Goal: Task Accomplishment & Management: Manage account settings

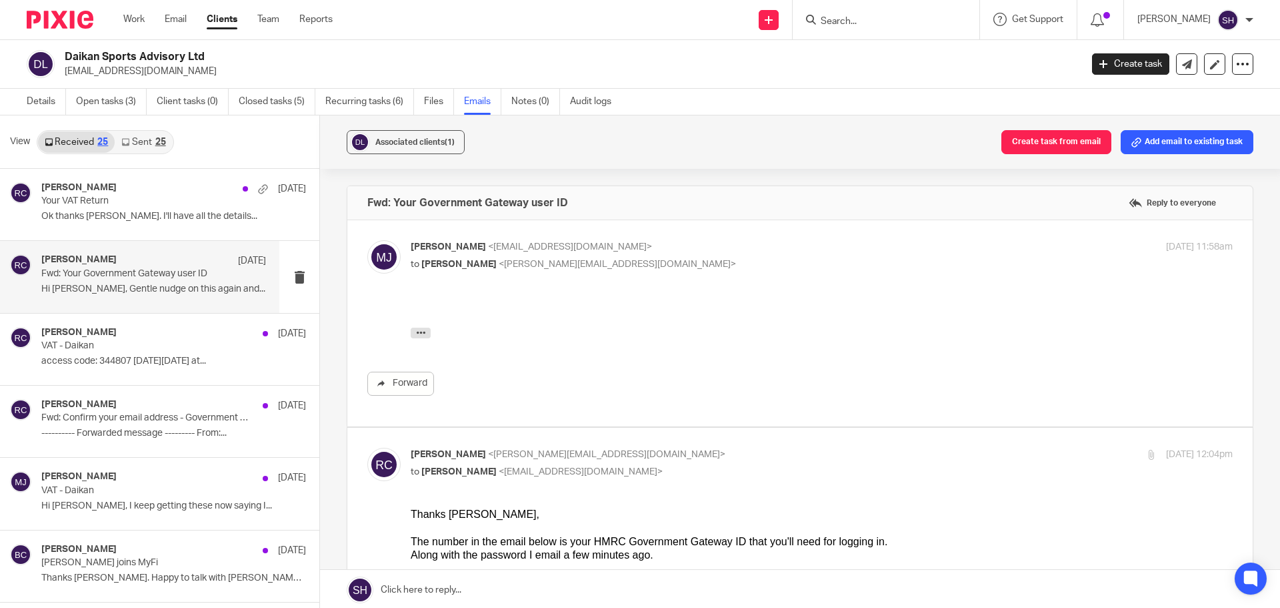
scroll to position [4535, 0]
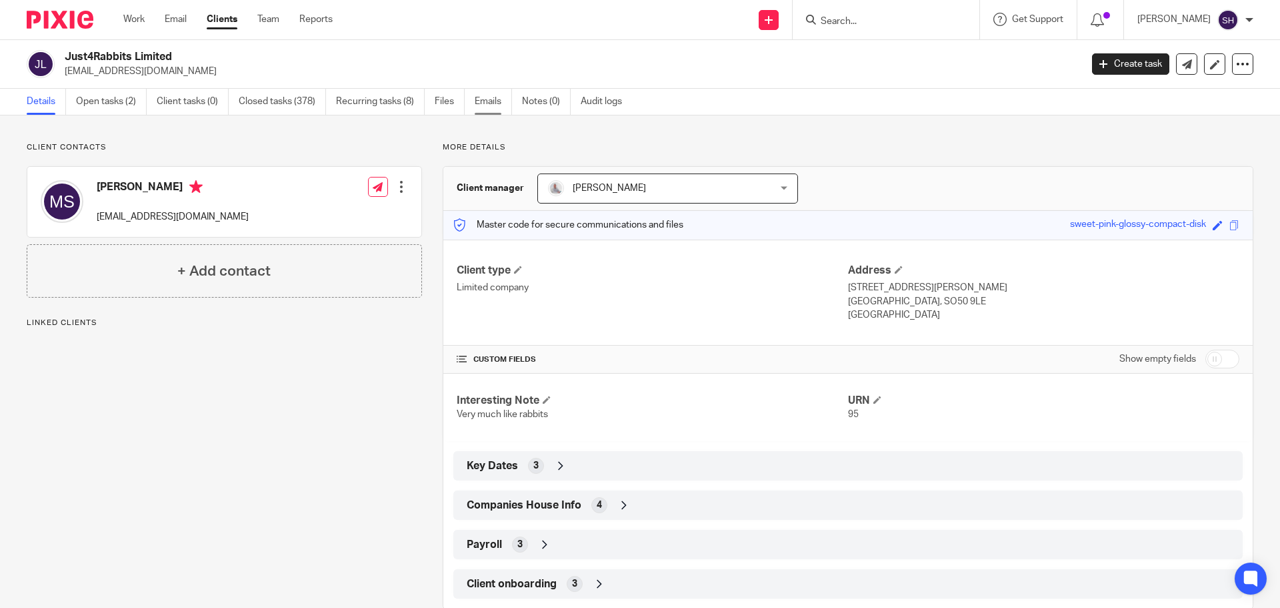
click at [502, 105] on link "Emails" at bounding box center [493, 102] width 37 height 26
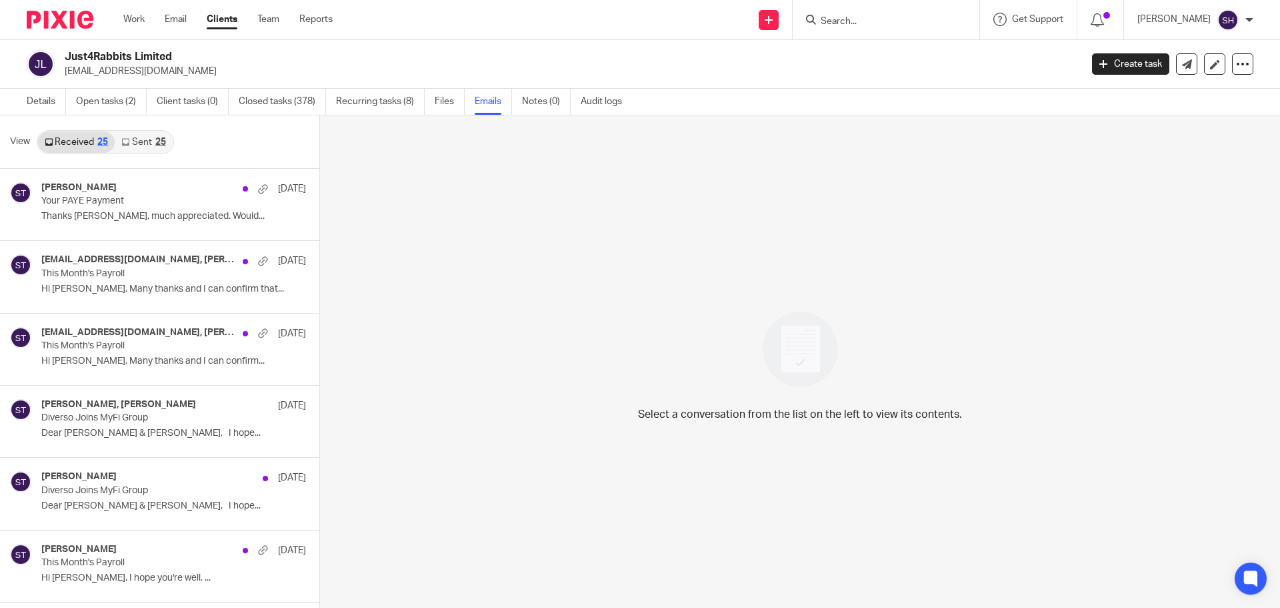
click at [130, 132] on link "Sent 25" at bounding box center [143, 141] width 57 height 21
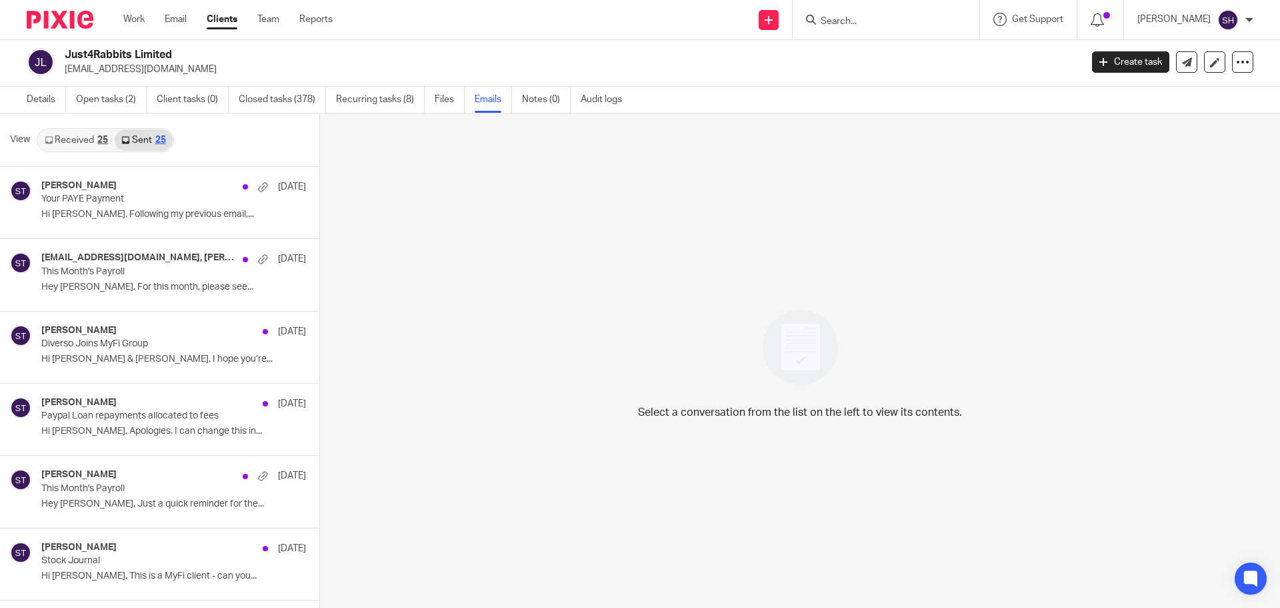
click at [846, 18] on input "Search" at bounding box center [880, 22] width 120 height 12
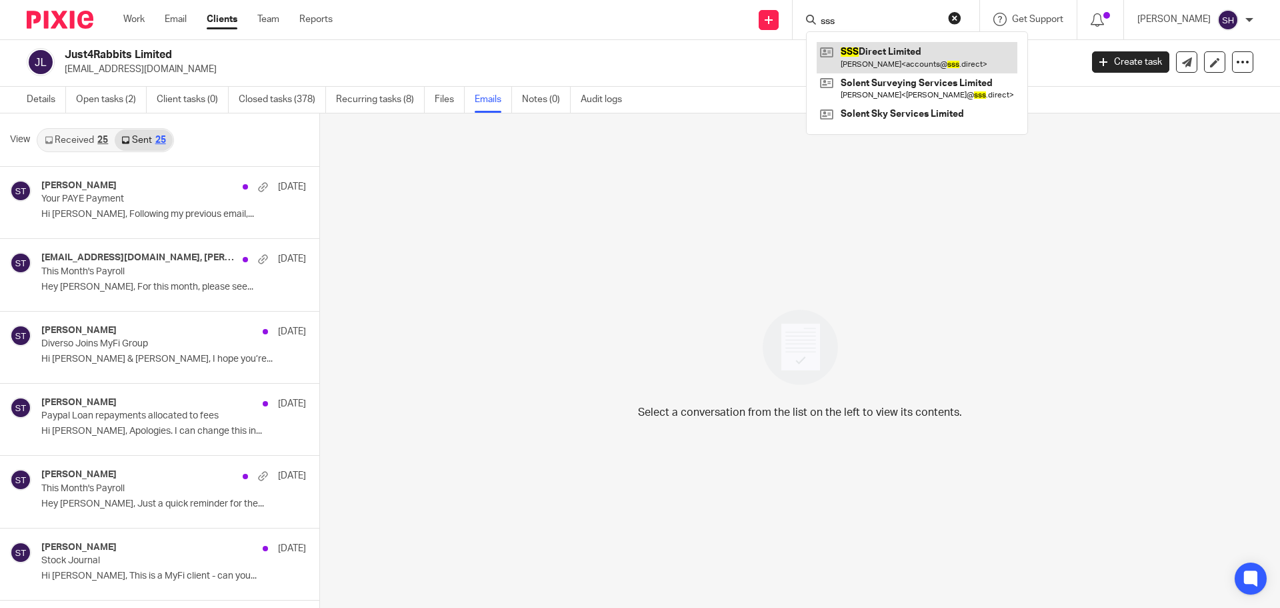
type input "sss"
click at [891, 57] on link at bounding box center [917, 57] width 201 height 31
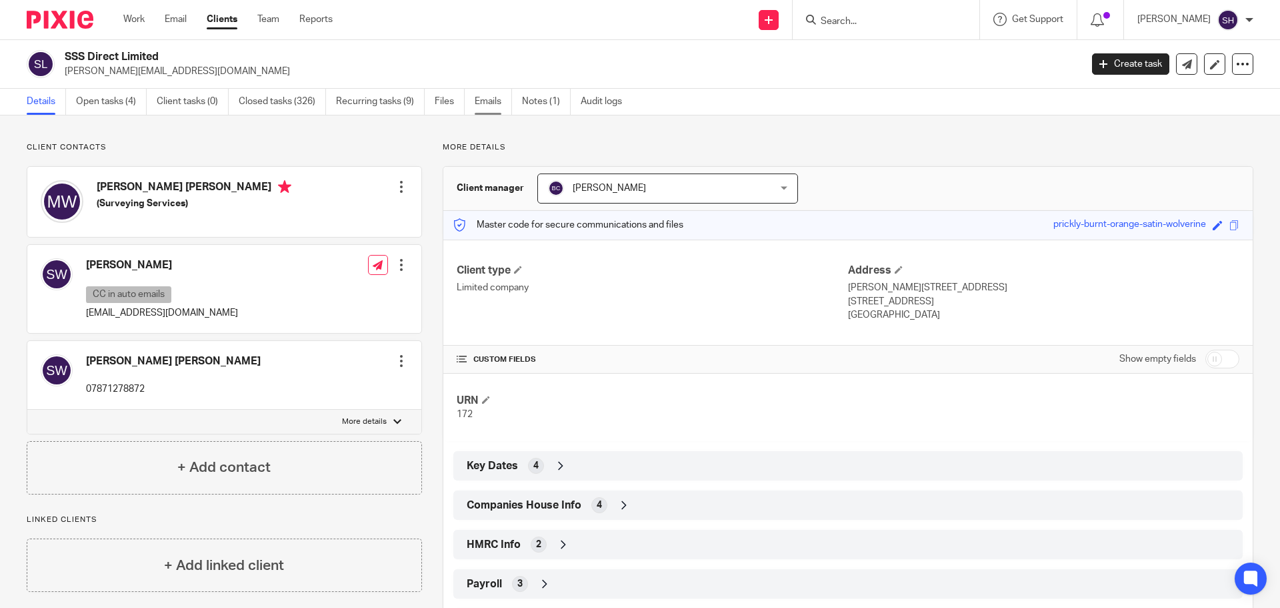
click at [494, 97] on link "Emails" at bounding box center [493, 102] width 37 height 26
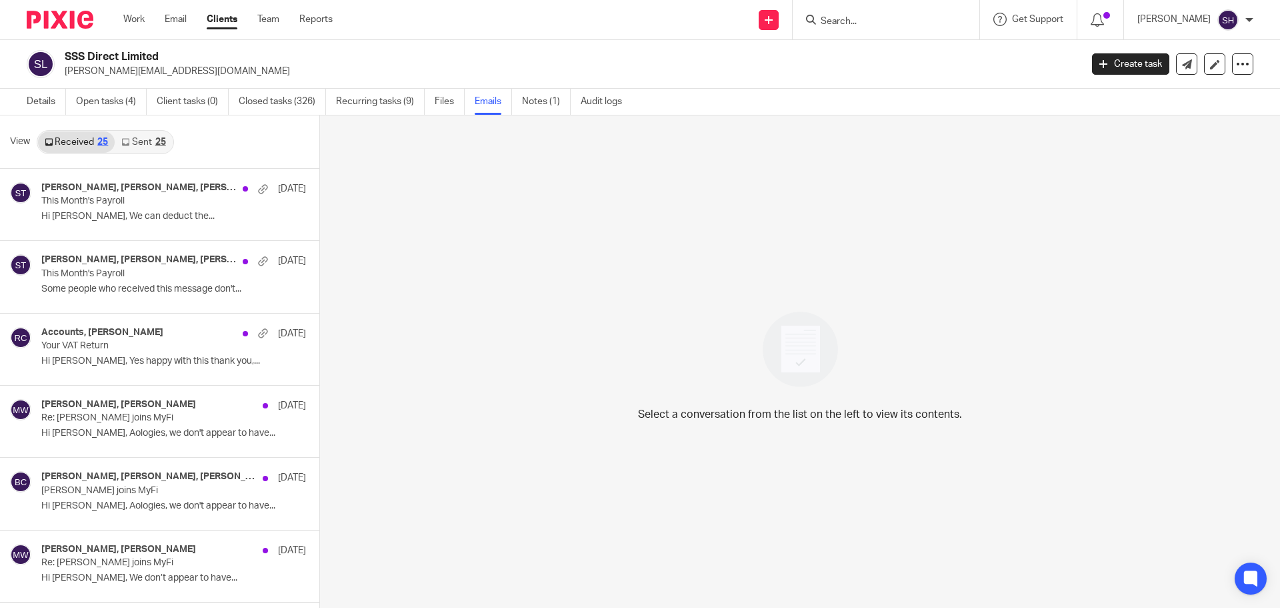
click at [141, 148] on link "Sent 25" at bounding box center [143, 141] width 57 height 21
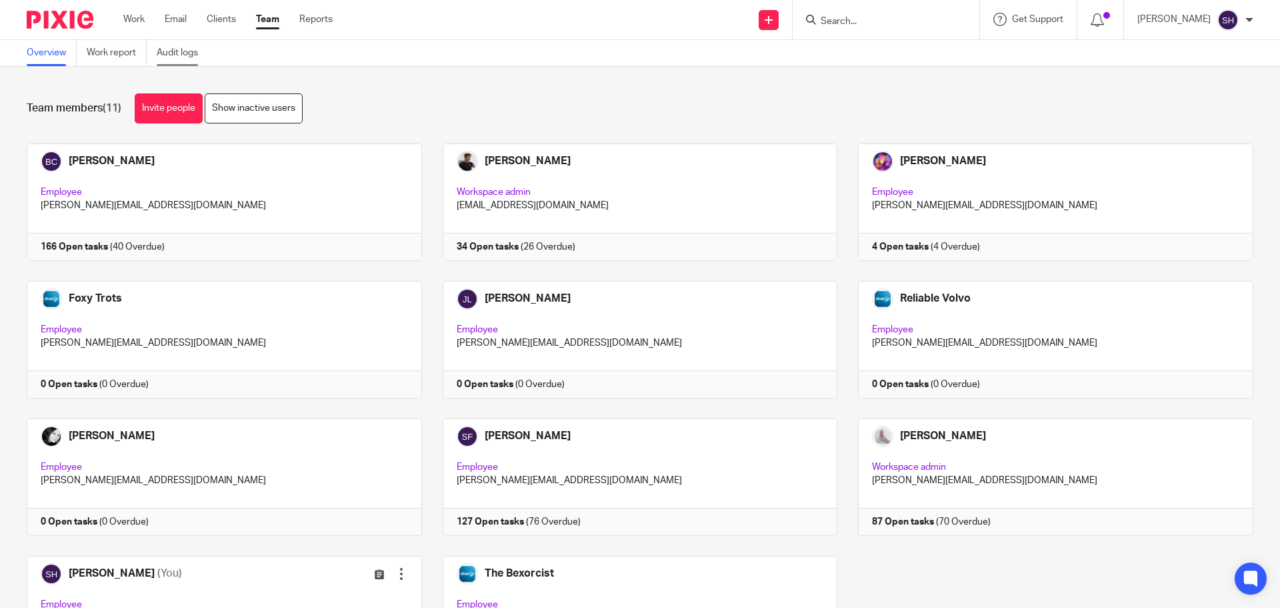
click at [177, 51] on link "Audit logs" at bounding box center [182, 53] width 51 height 26
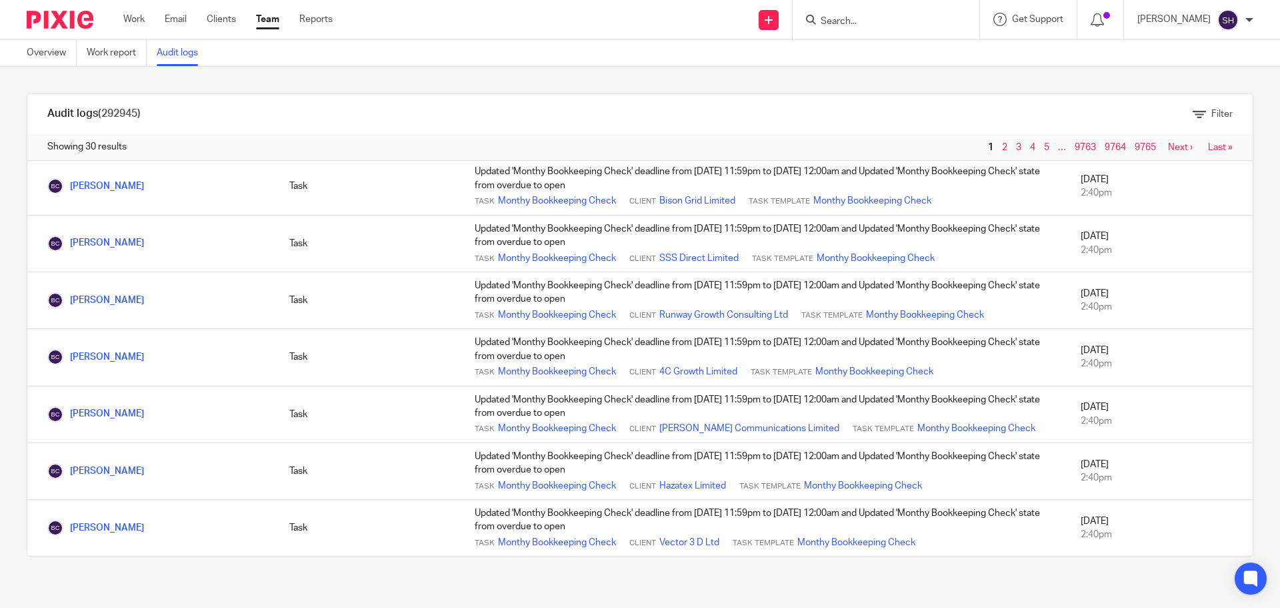
scroll to position [1108, 0]
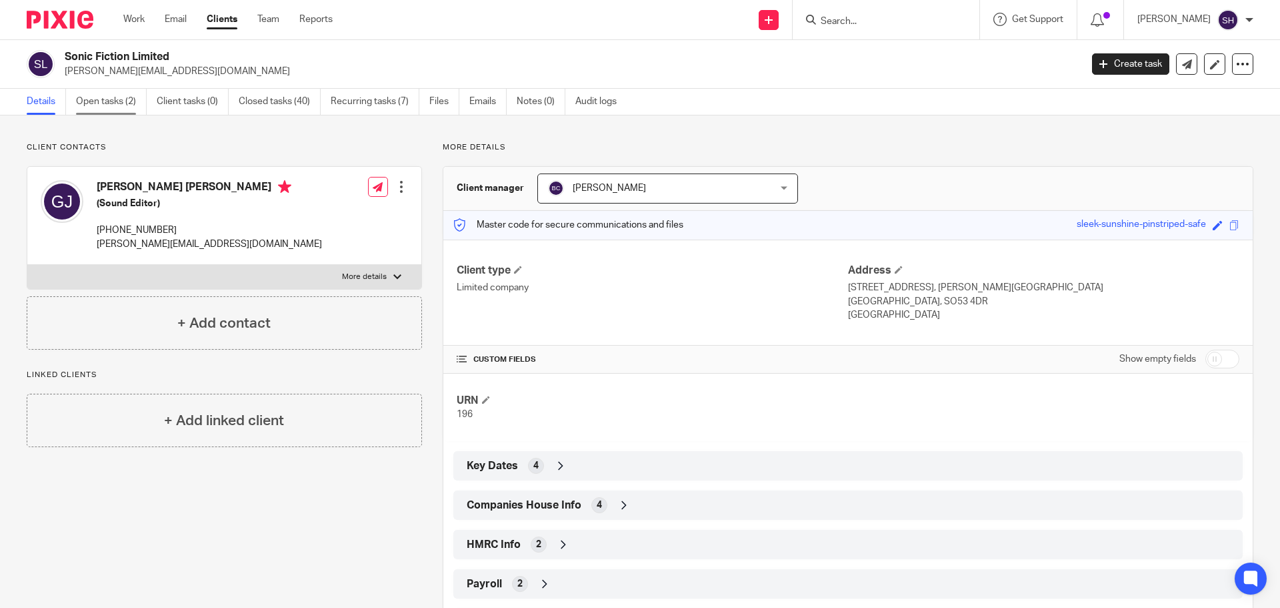
click at [97, 108] on link "Open tasks (2)" at bounding box center [111, 102] width 71 height 26
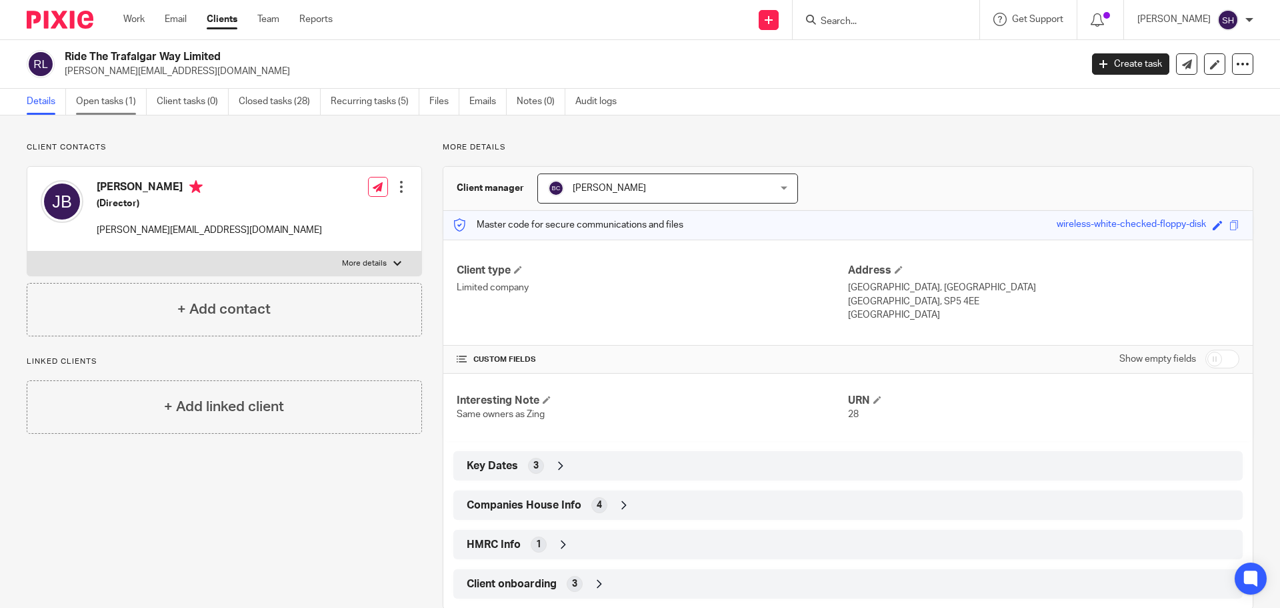
click at [134, 101] on link "Open tasks (1)" at bounding box center [111, 102] width 71 height 26
click at [107, 103] on link "Open tasks (2)" at bounding box center [111, 102] width 71 height 26
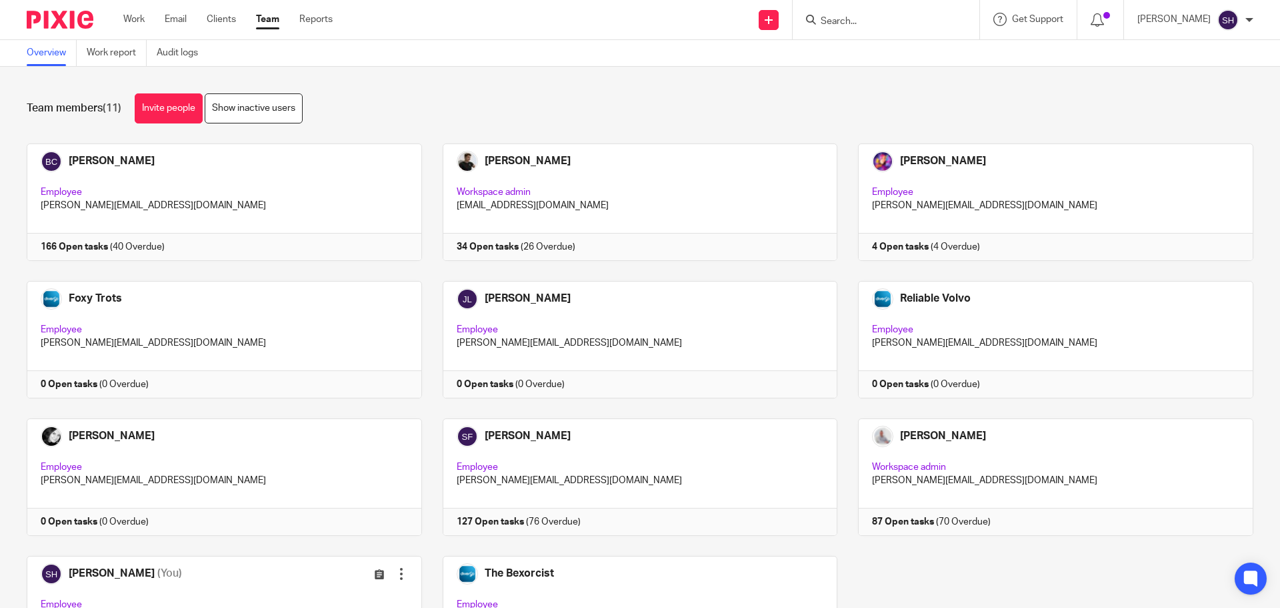
click at [872, 21] on input "Search" at bounding box center [880, 22] width 120 height 12
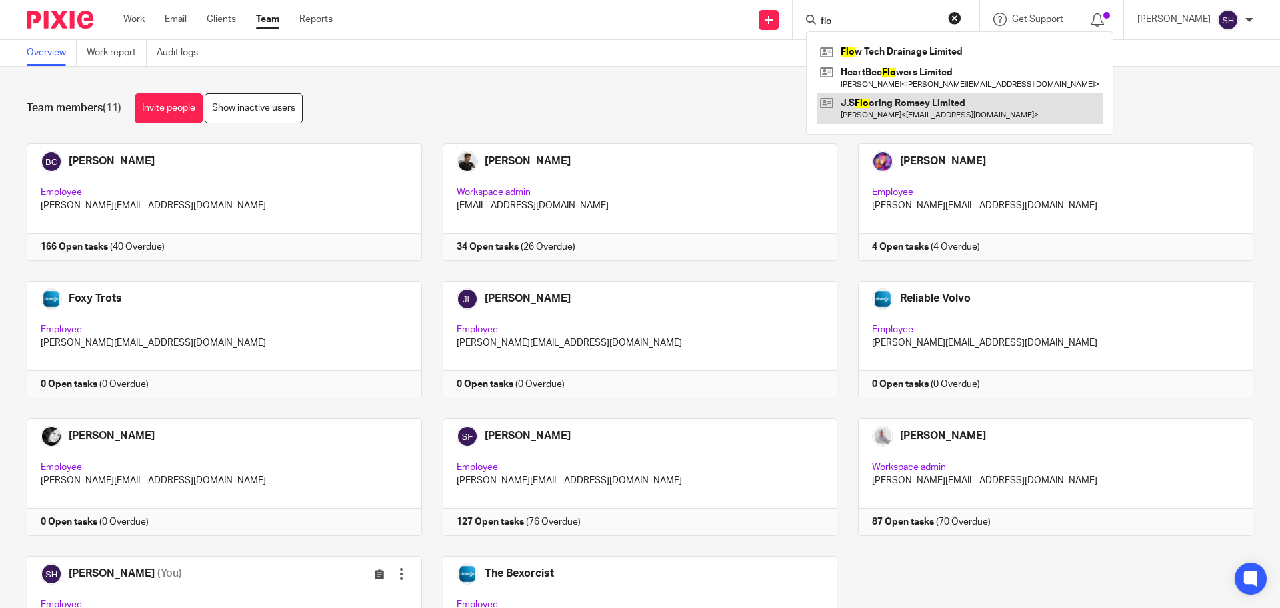
type input "flo"
click at [869, 105] on link at bounding box center [960, 108] width 286 height 31
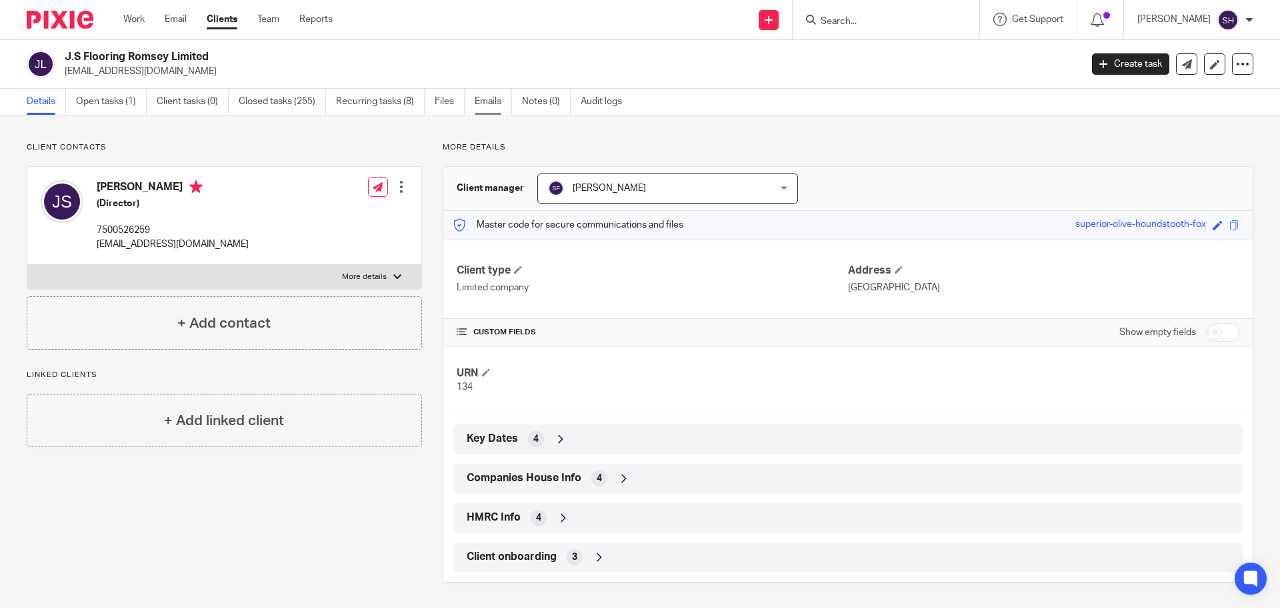
click at [499, 101] on link "Emails" at bounding box center [493, 102] width 37 height 26
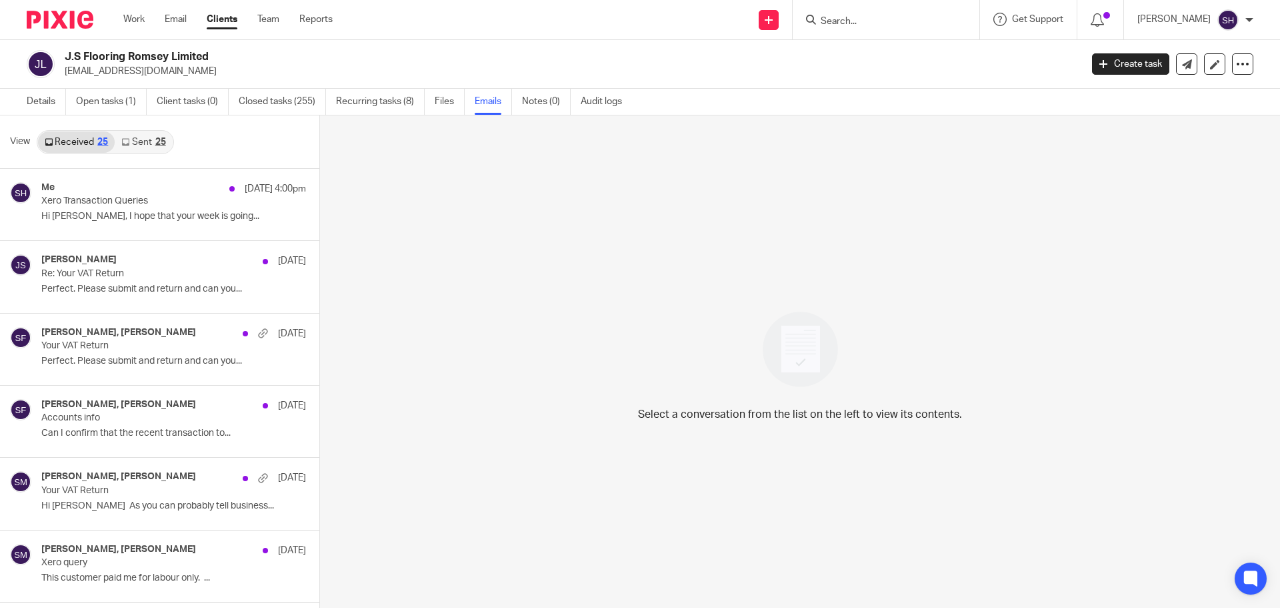
click at [136, 134] on link "Sent 25" at bounding box center [143, 141] width 57 height 21
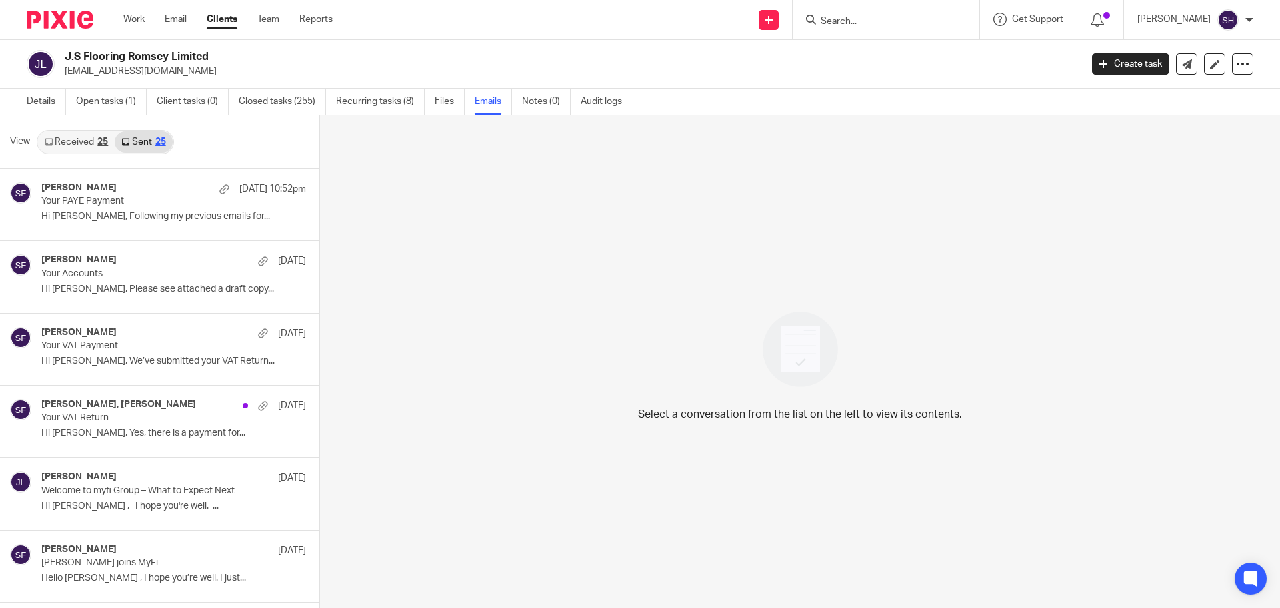
scroll to position [2, 0]
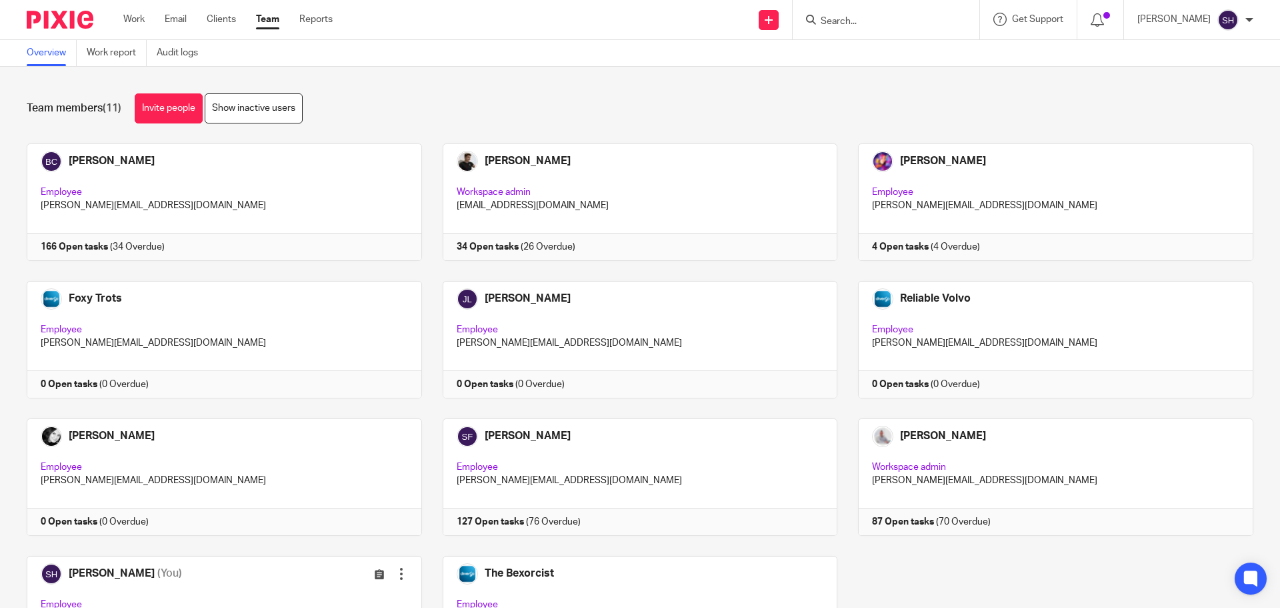
click at [857, 16] on input "Search" at bounding box center [880, 22] width 120 height 12
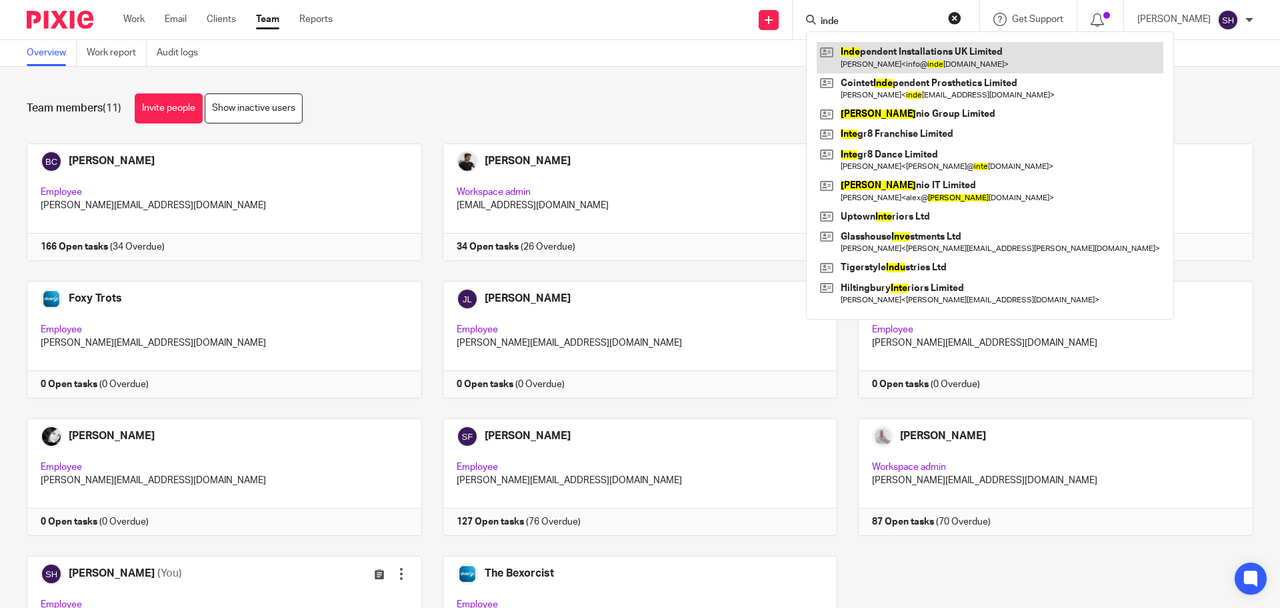
type input "inde"
click at [894, 45] on link at bounding box center [990, 57] width 347 height 31
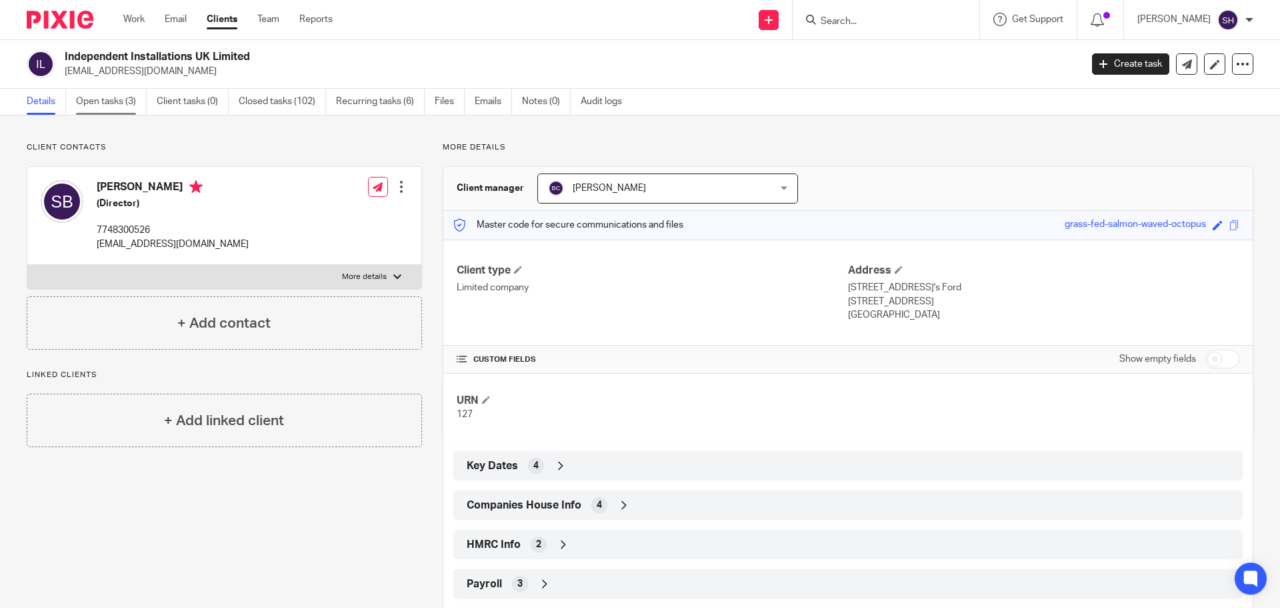
click at [101, 106] on link "Open tasks (3)" at bounding box center [111, 102] width 71 height 26
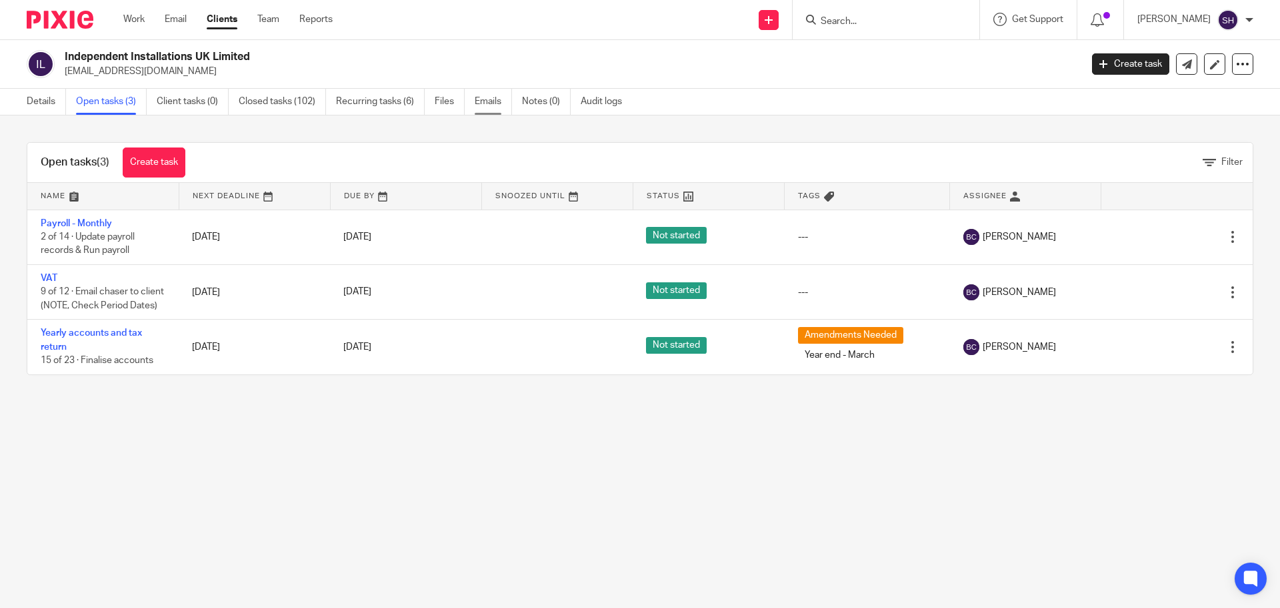
click at [491, 104] on link "Emails" at bounding box center [493, 102] width 37 height 26
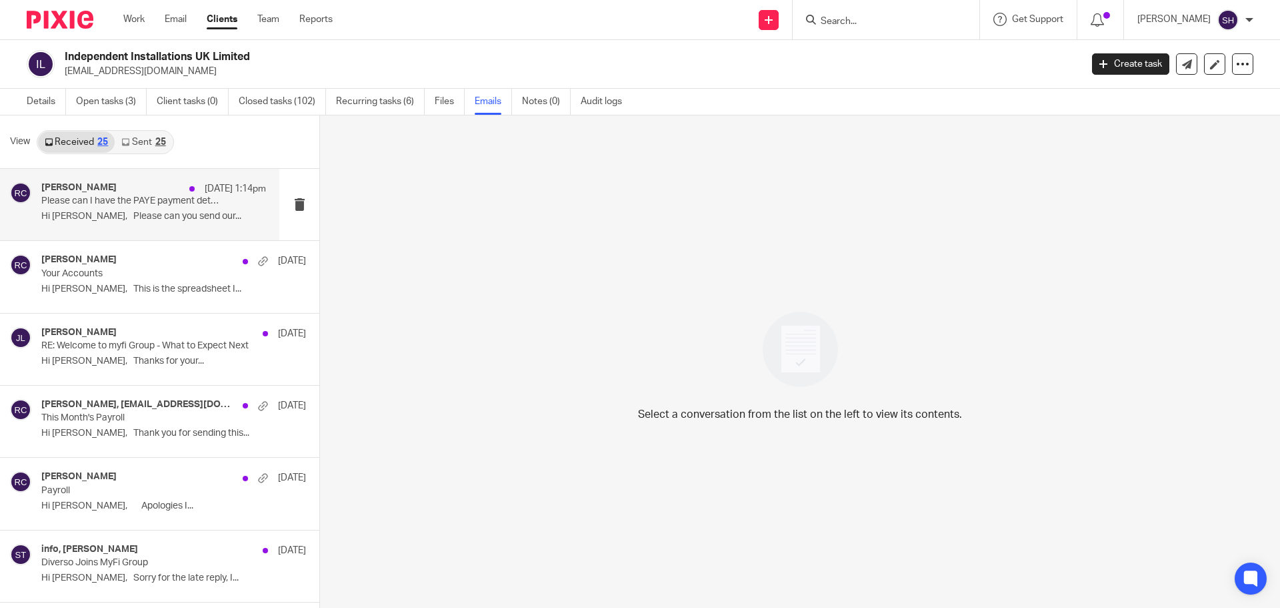
click at [143, 229] on div "[PERSON_NAME] [DATE] 1:14pm Please can I have the PAYE payment details Hi [PERS…" at bounding box center [139, 204] width 279 height 71
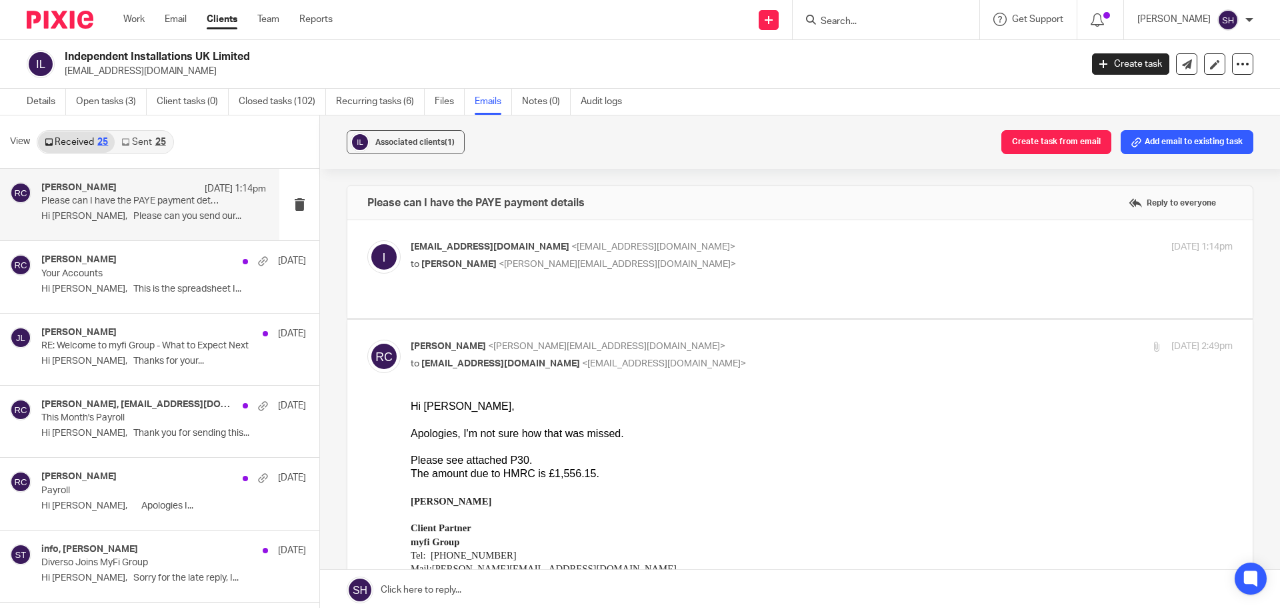
click at [615, 276] on div "[EMAIL_ADDRESS][DOMAIN_NAME] <[EMAIL_ADDRESS][DOMAIN_NAME]> to [PERSON_NAME] <[…" at bounding box center [800, 269] width 866 height 58
click at [548, 285] on label at bounding box center [800, 269] width 906 height 98
click at [367, 240] on input "checkbox" at bounding box center [367, 239] width 1 height 1
checkbox input "true"
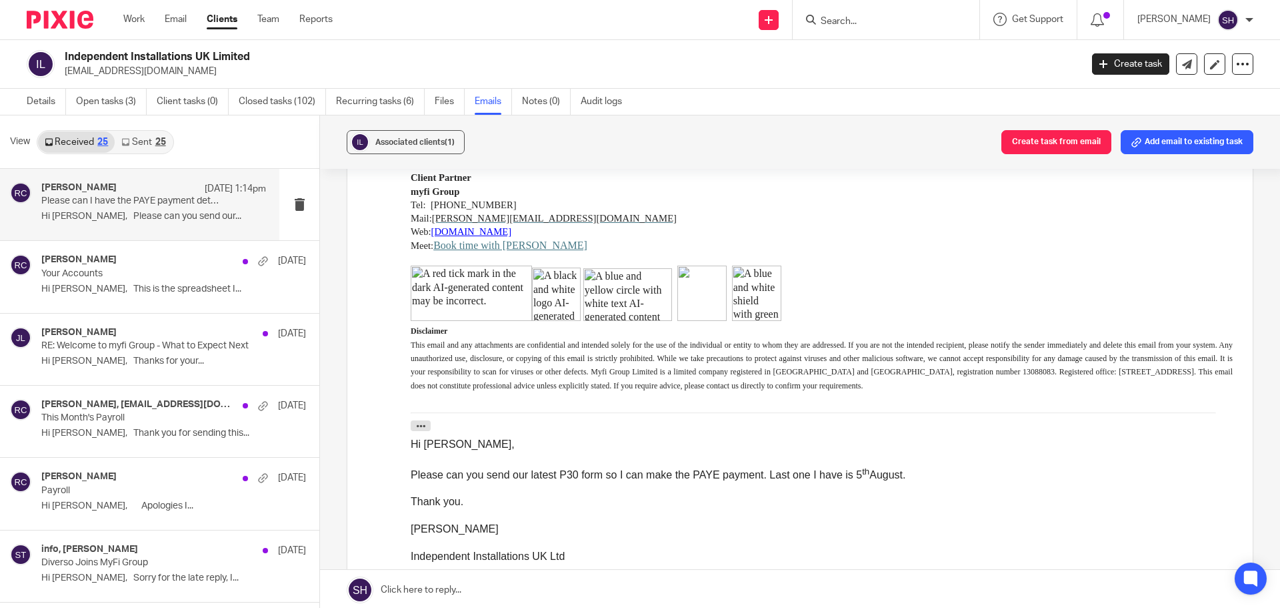
scroll to position [667, 0]
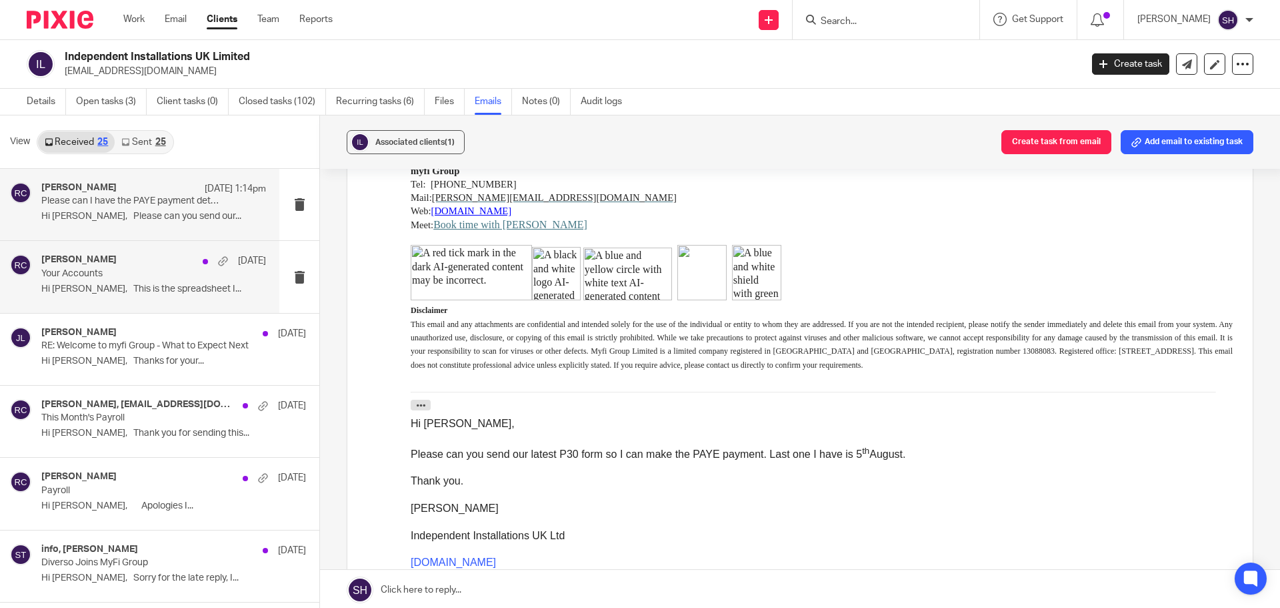
click at [148, 305] on div "Rebecca Cole 5 Sep Your Accounts Hi Becky, This is the spreadsheet I..." at bounding box center [139, 276] width 279 height 71
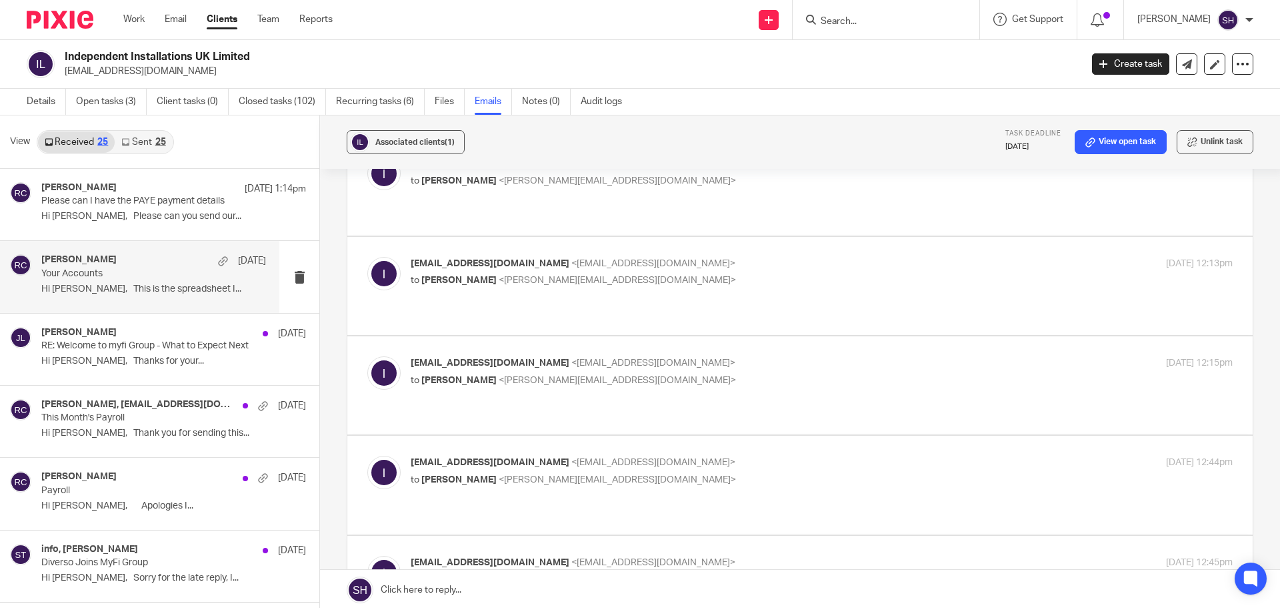
scroll to position [0, 0]
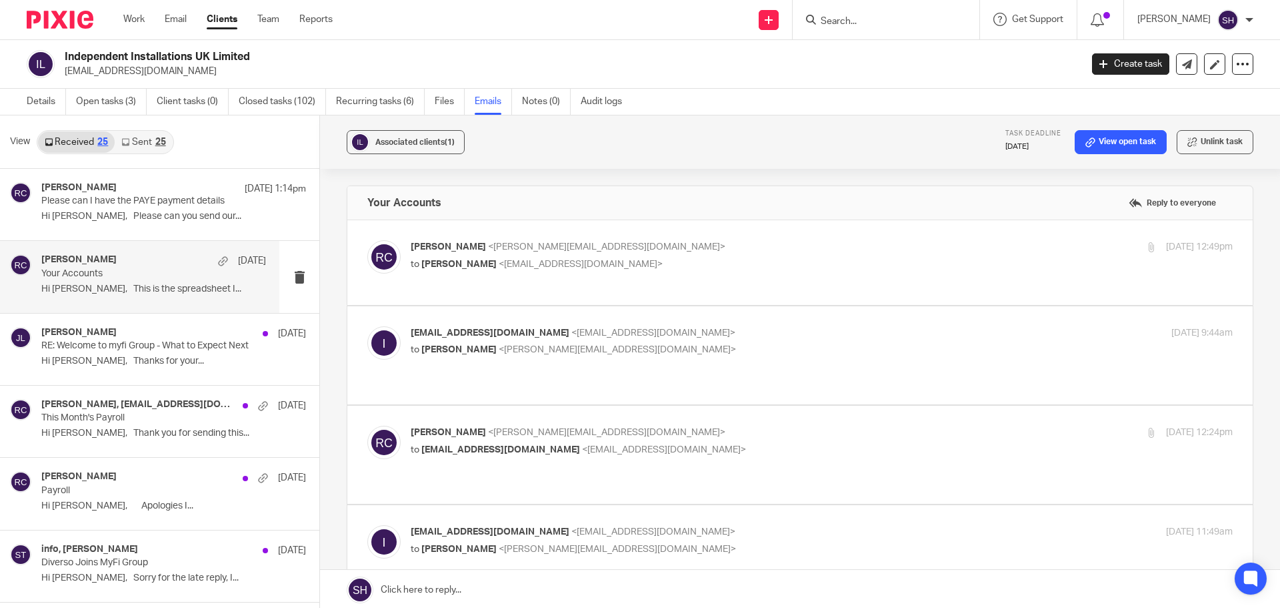
click at [585, 286] on label at bounding box center [800, 262] width 906 height 85
click at [367, 240] on input "checkbox" at bounding box center [367, 239] width 1 height 1
checkbox input "true"
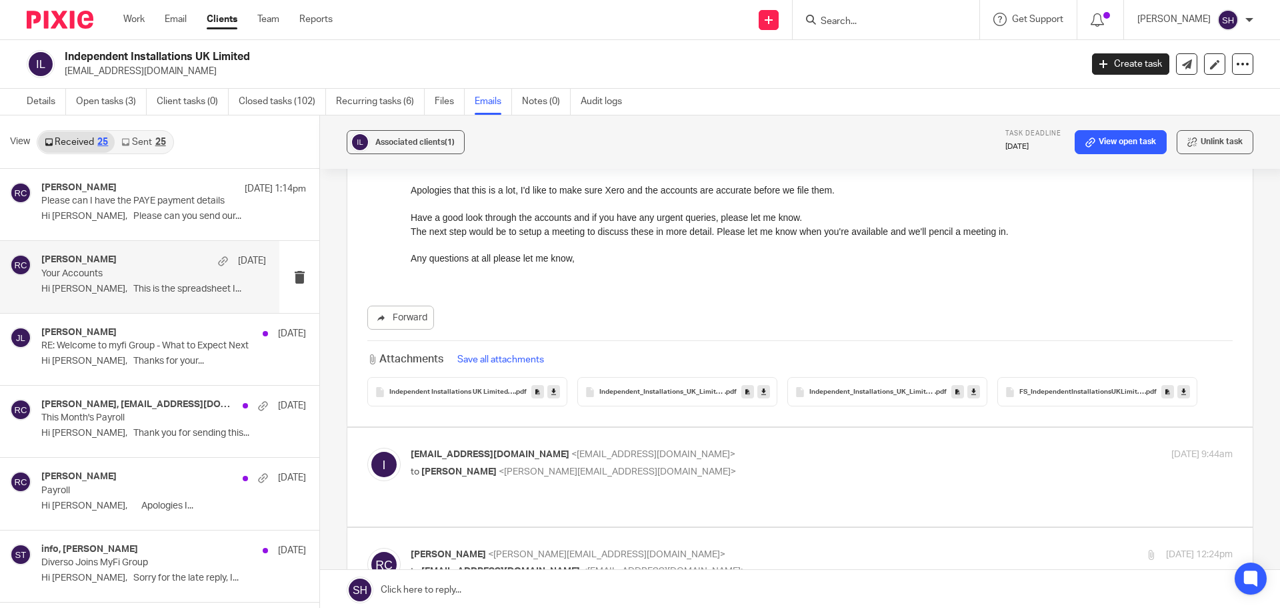
scroll to position [467, 0]
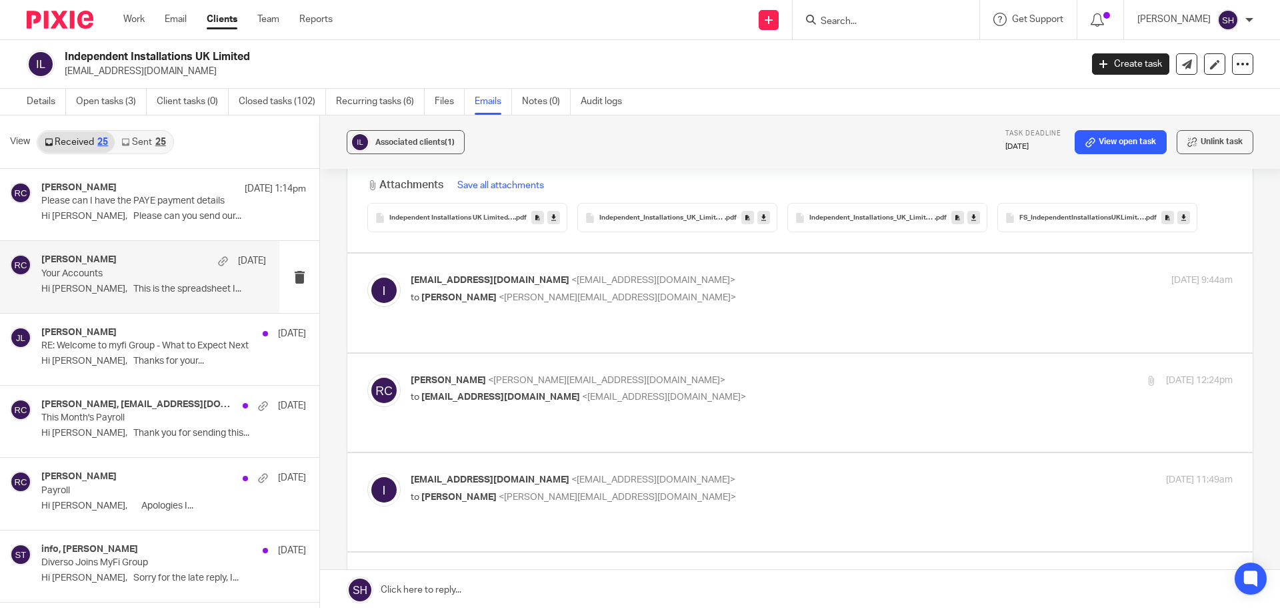
click at [610, 321] on label at bounding box center [800, 302] width 906 height 98
click at [367, 273] on input "checkbox" at bounding box center [367, 273] width 1 height 1
checkbox input "true"
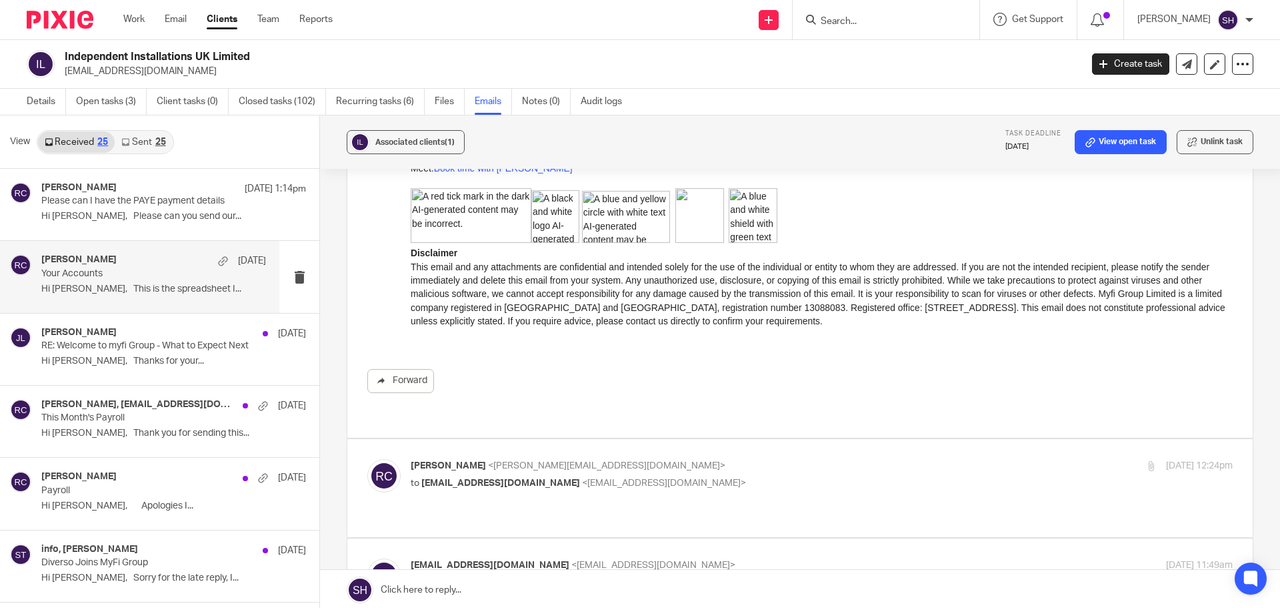
scroll to position [1534, 0]
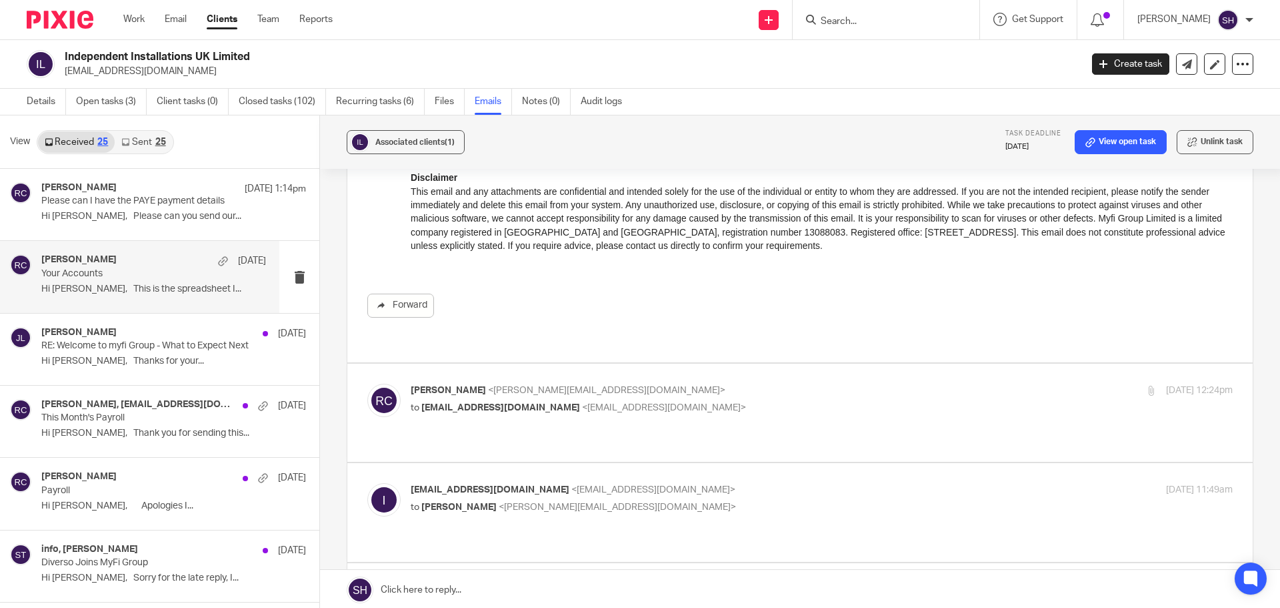
click at [649, 408] on div "Rebecca Cole <becky@myfigroup.com> to info@independentinstallations.co.uk <info…" at bounding box center [800, 412] width 866 height 58
click at [632, 424] on label at bounding box center [800, 412] width 906 height 98
click at [367, 383] on input "checkbox" at bounding box center [367, 383] width 1 height 1
checkbox input "true"
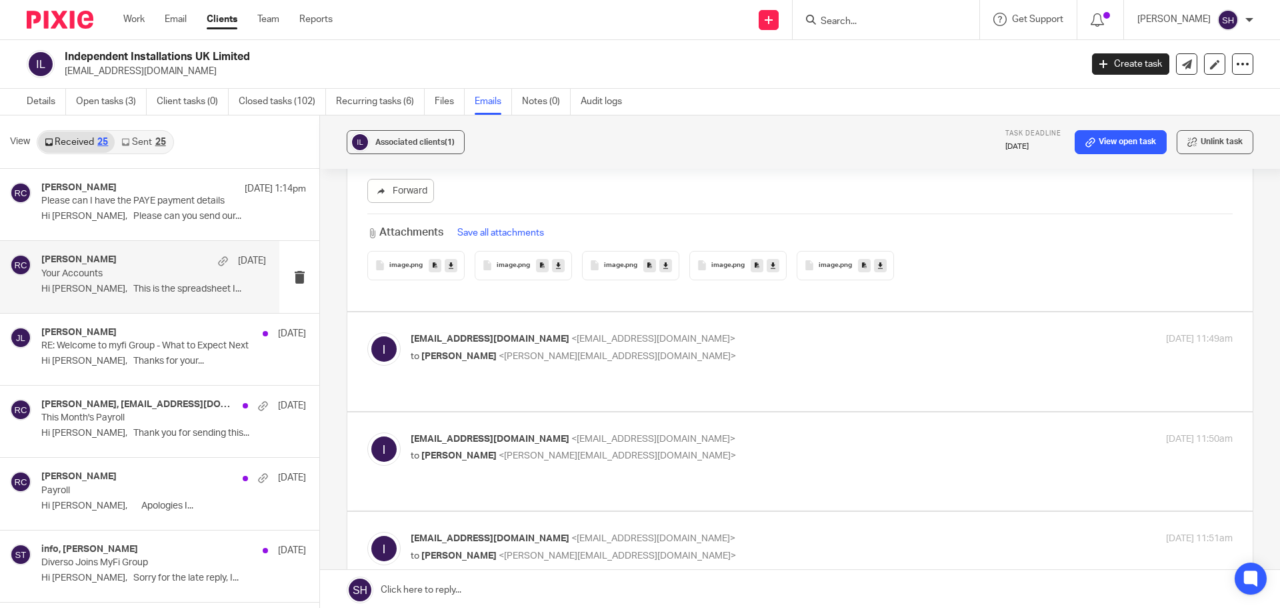
scroll to position [3201, 0]
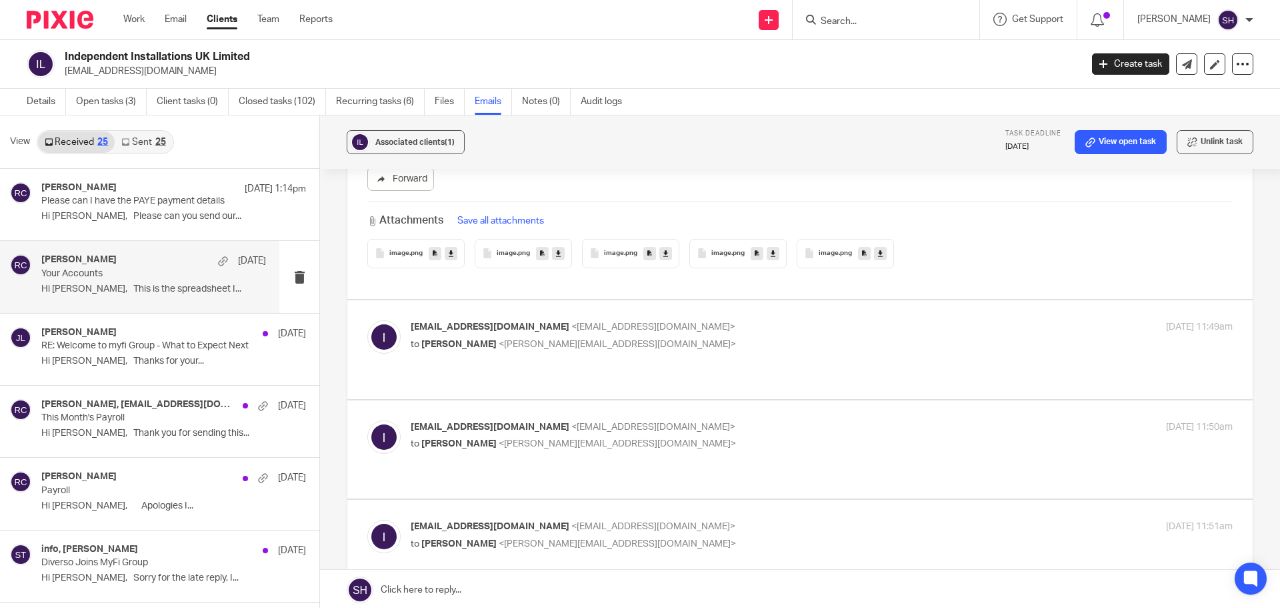
click at [570, 363] on label at bounding box center [800, 349] width 906 height 98
click at [367, 320] on input "checkbox" at bounding box center [367, 319] width 1 height 1
checkbox input "true"
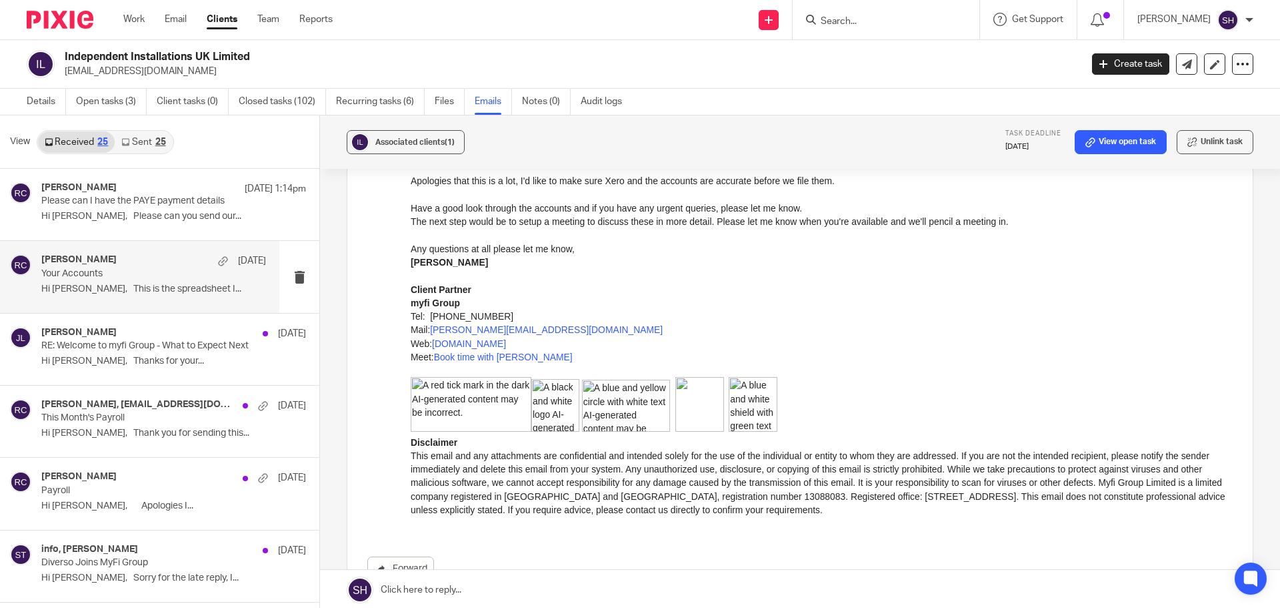
scroll to position [3935, 0]
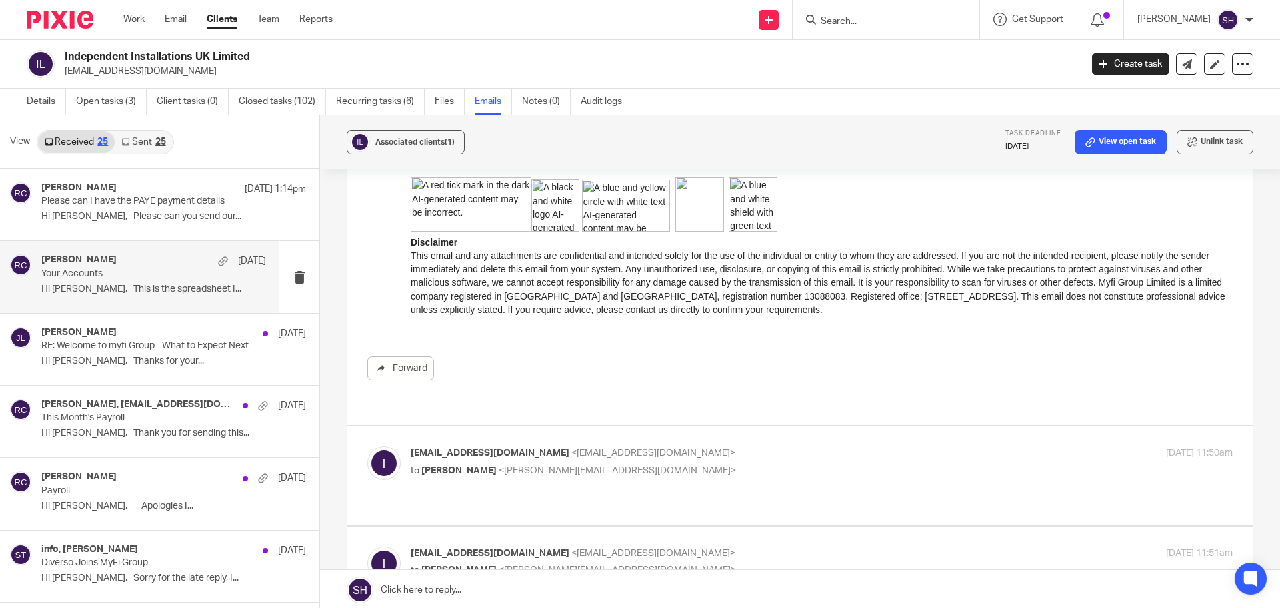
click at [594, 461] on div "info@independentinstallations.co.uk <info@independentinstallations.co.uk> to Re…" at bounding box center [800, 475] width 866 height 58
click at [588, 478] on label at bounding box center [800, 475] width 906 height 98
click at [367, 446] on input "checkbox" at bounding box center [367, 445] width 1 height 1
checkbox input "true"
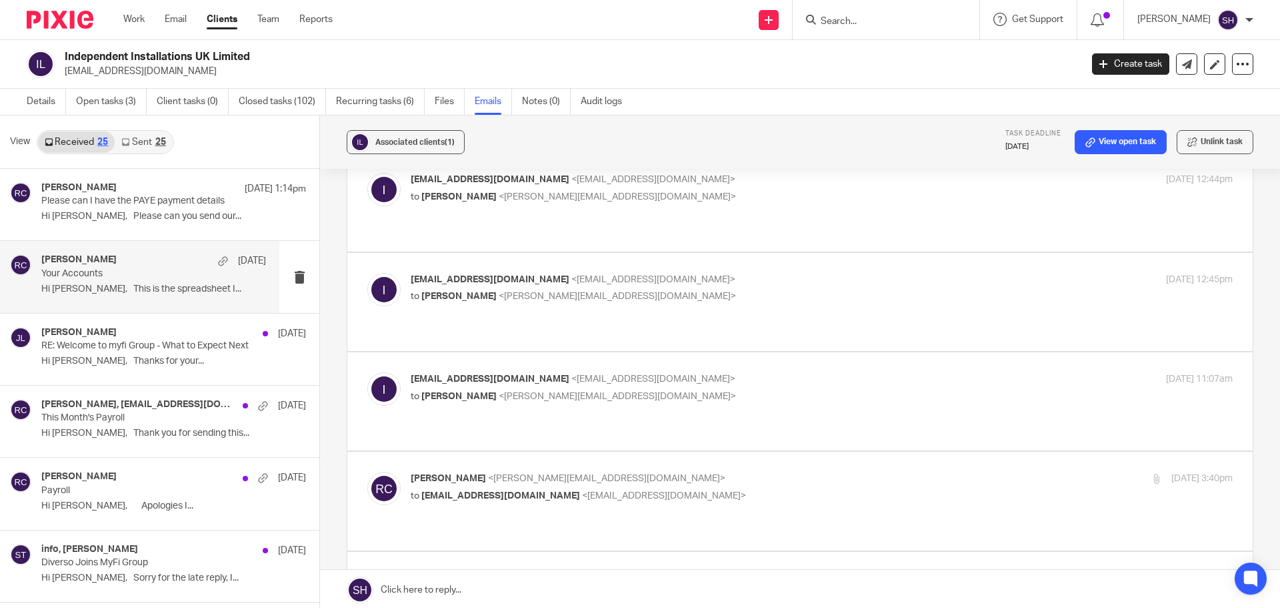
scroll to position [5602, 0]
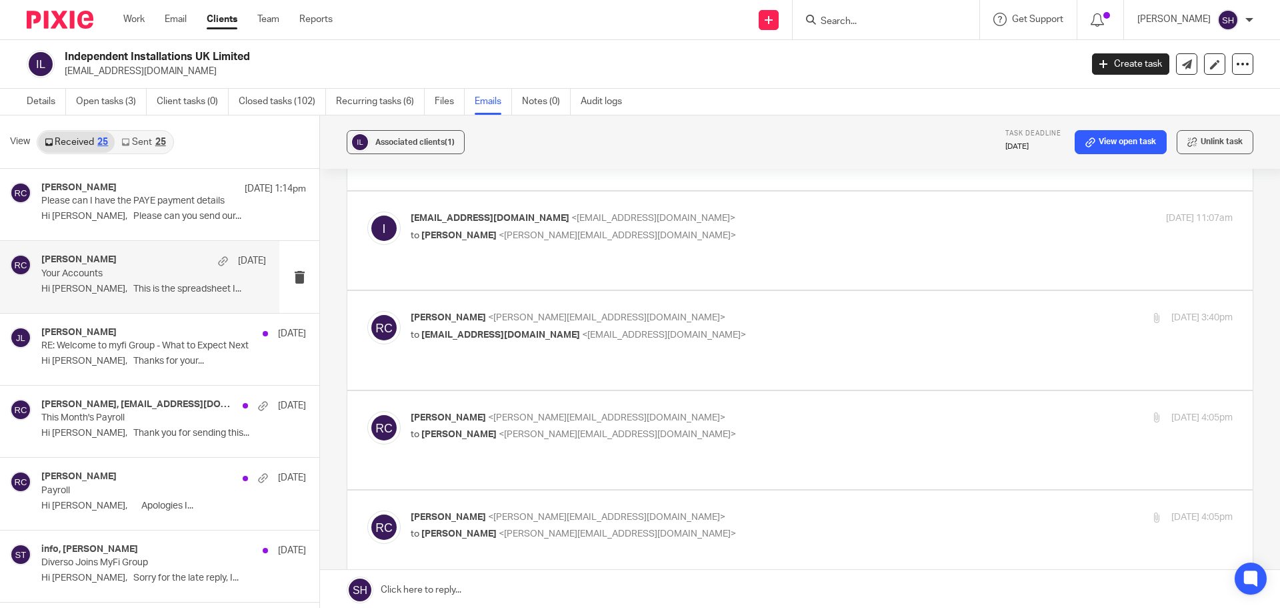
click at [580, 391] on label at bounding box center [800, 440] width 906 height 98
click at [367, 410] on input "checkbox" at bounding box center [367, 410] width 1 height 1
checkbox input "true"
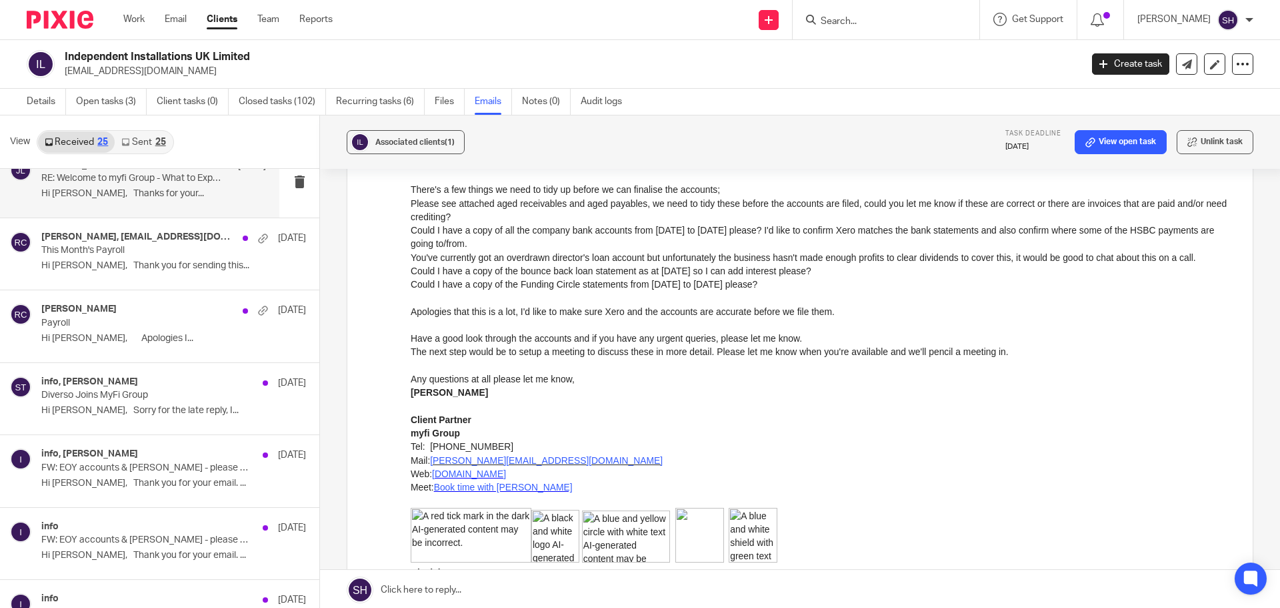
scroll to position [200, 0]
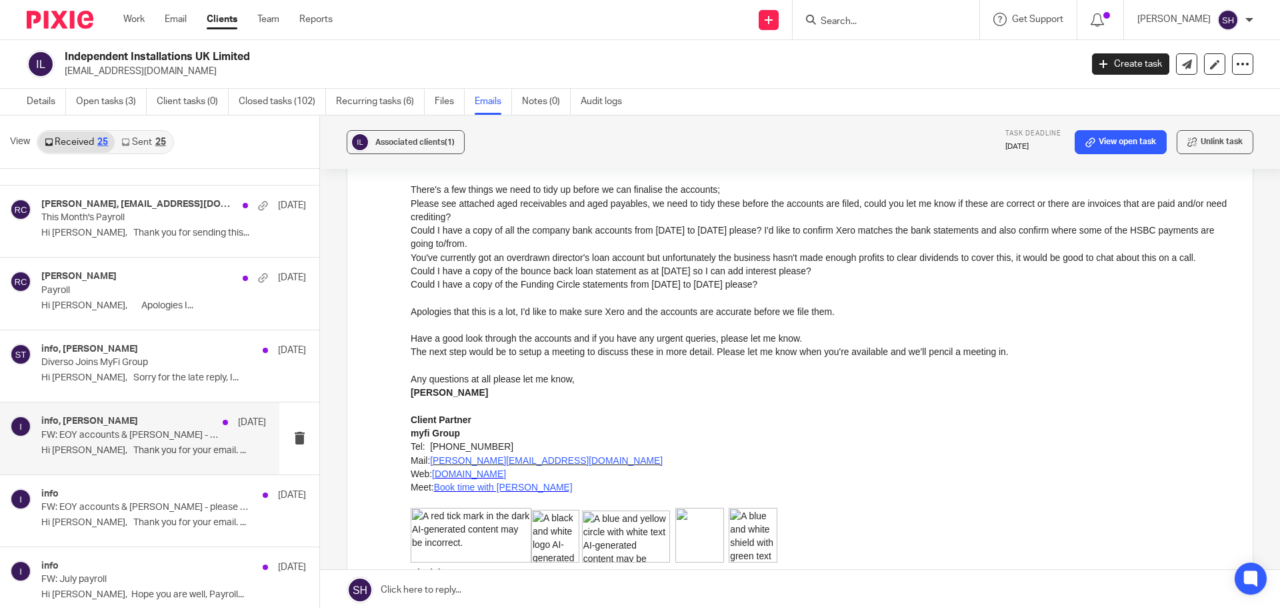
click at [136, 465] on div "info, Sam McGaley 1 Aug FW: EOY accounts & Jake - please can we have a response…" at bounding box center [139, 437] width 279 height 71
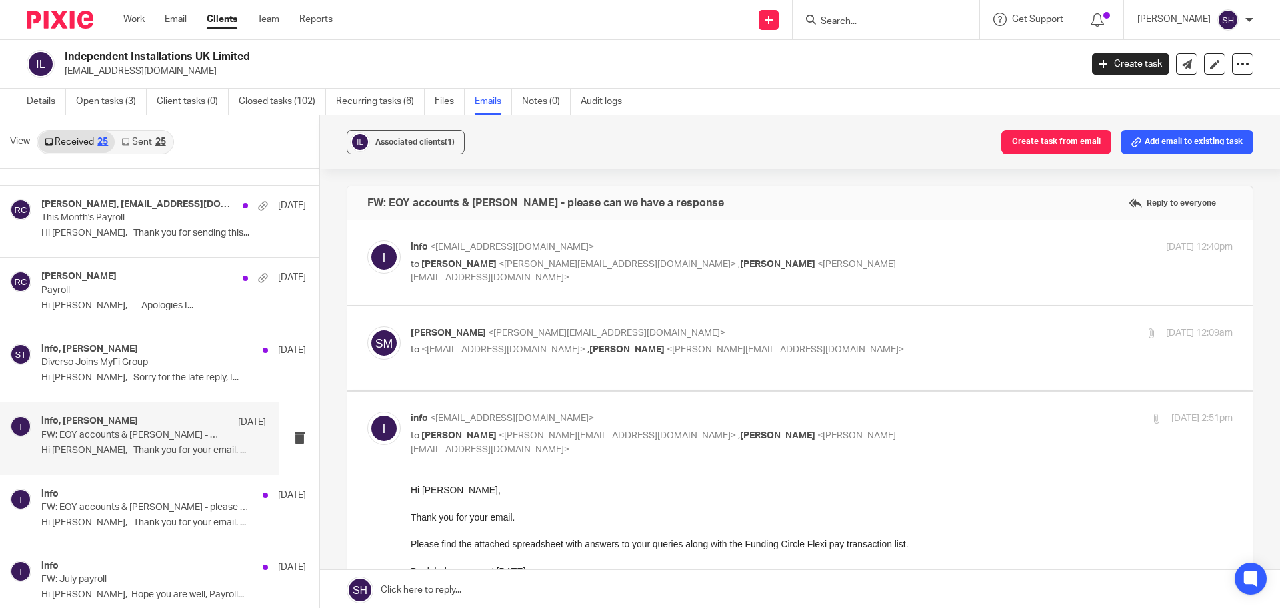
scroll to position [0, 0]
click at [553, 283] on div "info <info@independentinstallations.co.uk> to Sean Toomer <sean@wearediverso.co…" at bounding box center [800, 262] width 866 height 45
click at [538, 291] on label at bounding box center [800, 262] width 906 height 85
click at [367, 240] on input "checkbox" at bounding box center [367, 239] width 1 height 1
checkbox input "true"
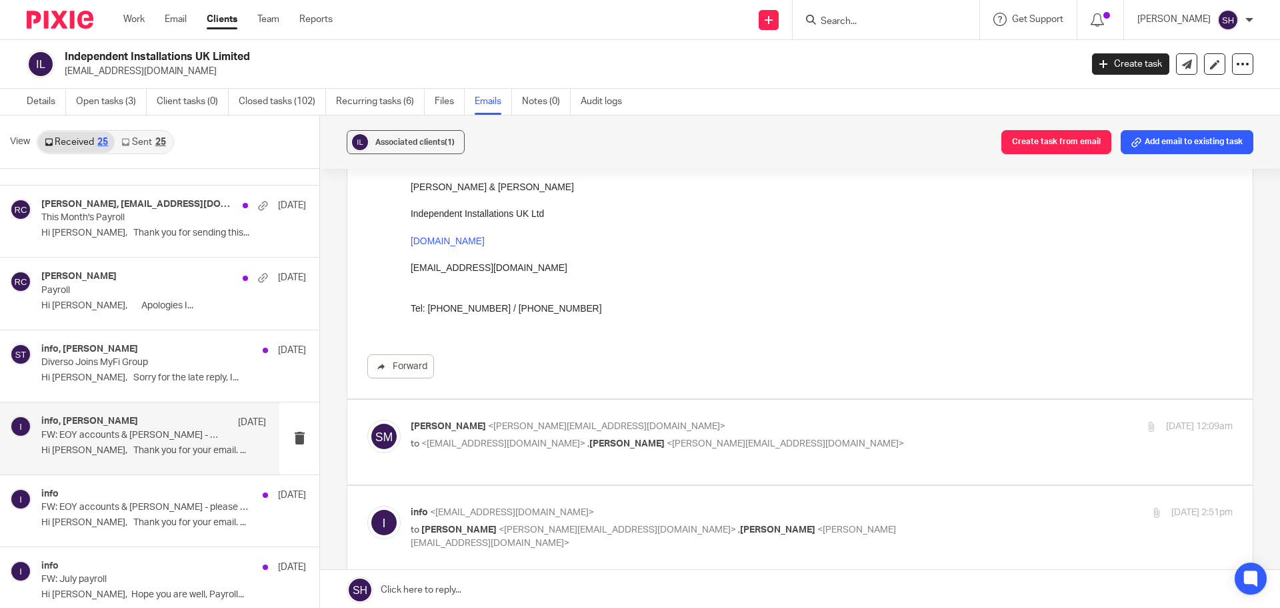
scroll to position [534, 0]
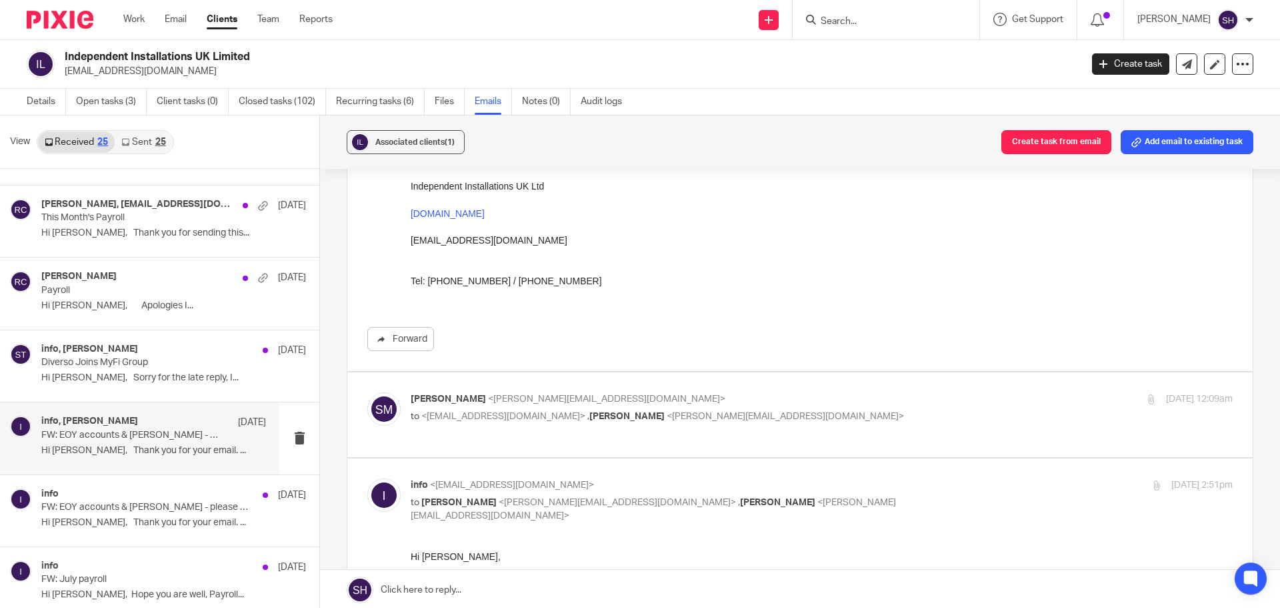
click at [729, 439] on label at bounding box center [800, 414] width 906 height 85
click at [367, 392] on input "checkbox" at bounding box center [367, 391] width 1 height 1
checkbox input "true"
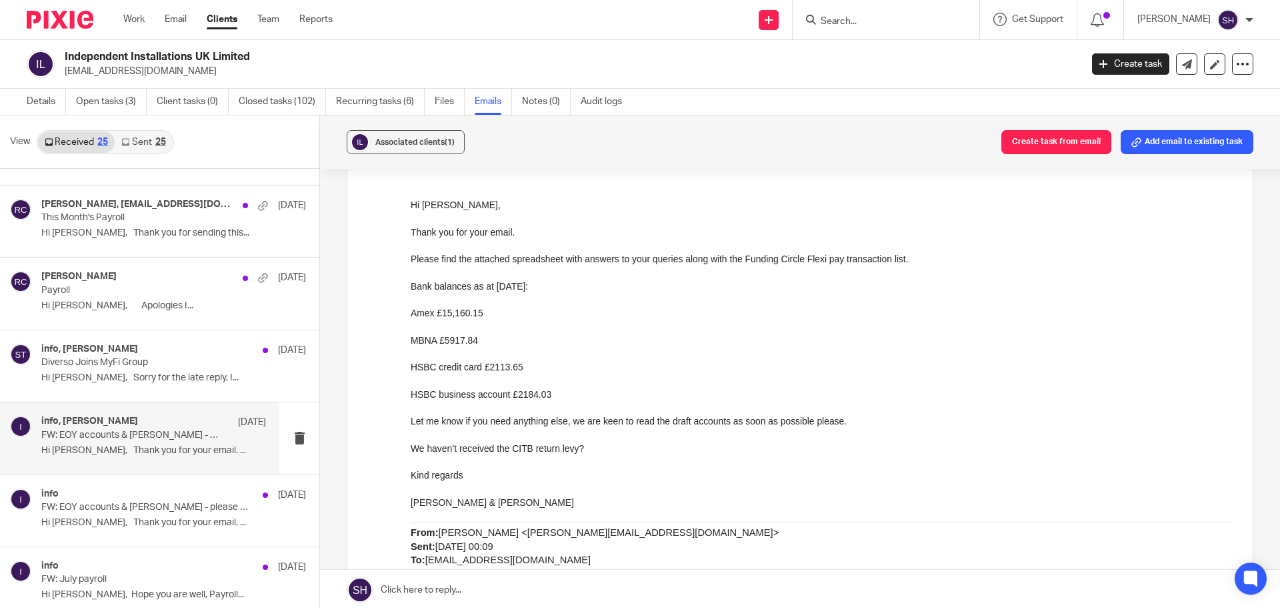
scroll to position [1467, 0]
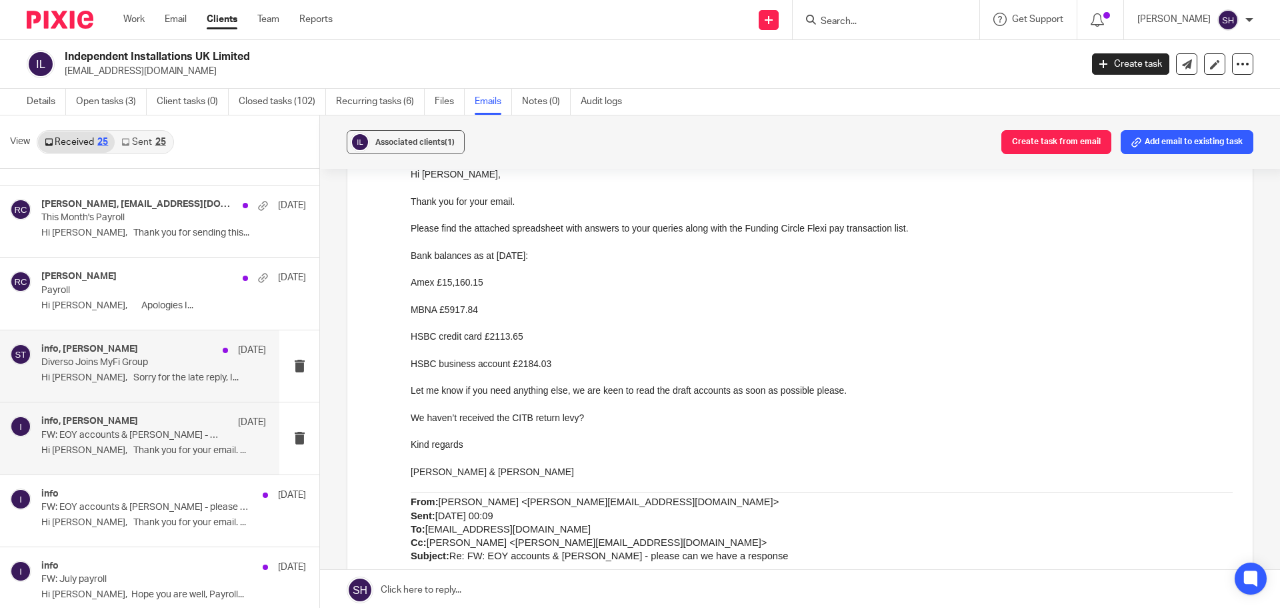
click at [195, 396] on div "info, Sean Toomer 16 Aug Diverso Joins MyFi Group Hi Sean, Sorry for the late r…" at bounding box center [139, 365] width 279 height 71
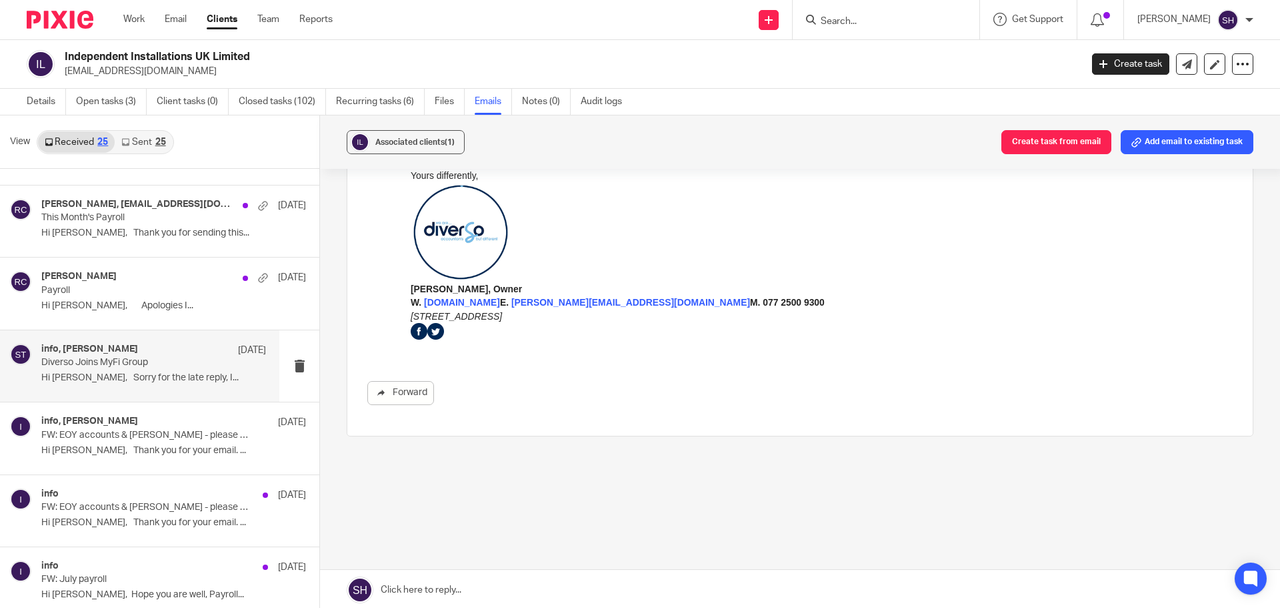
scroll to position [0, 0]
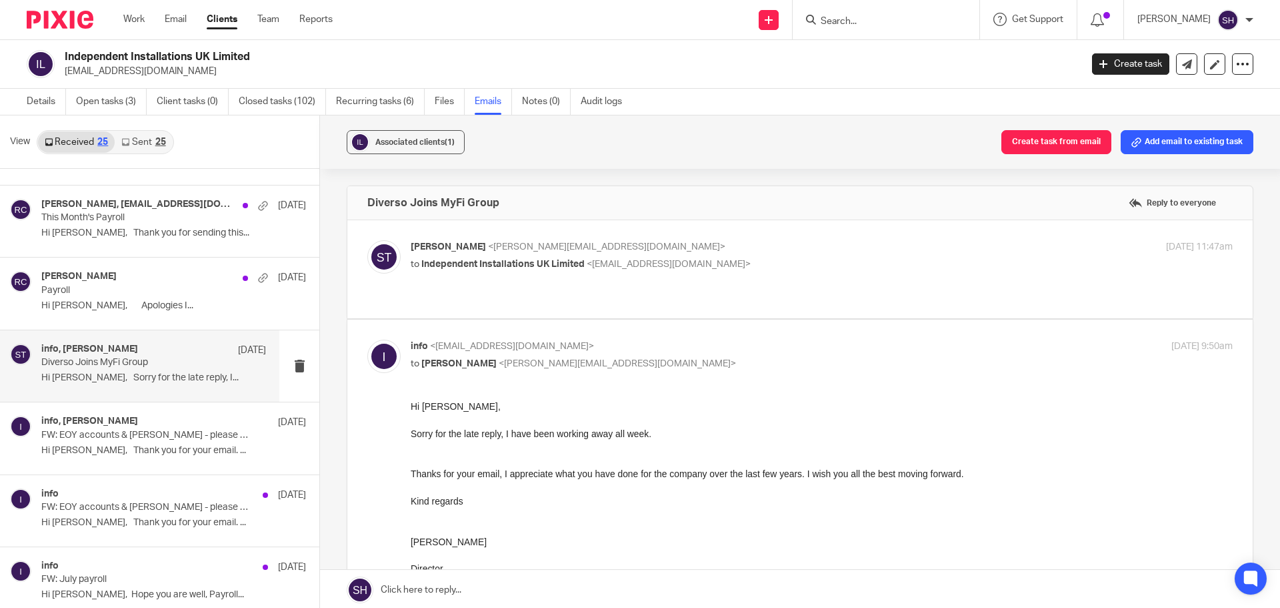
click at [541, 287] on label at bounding box center [800, 269] width 906 height 98
click at [367, 240] on input "checkbox" at bounding box center [367, 239] width 1 height 1
checkbox input "true"
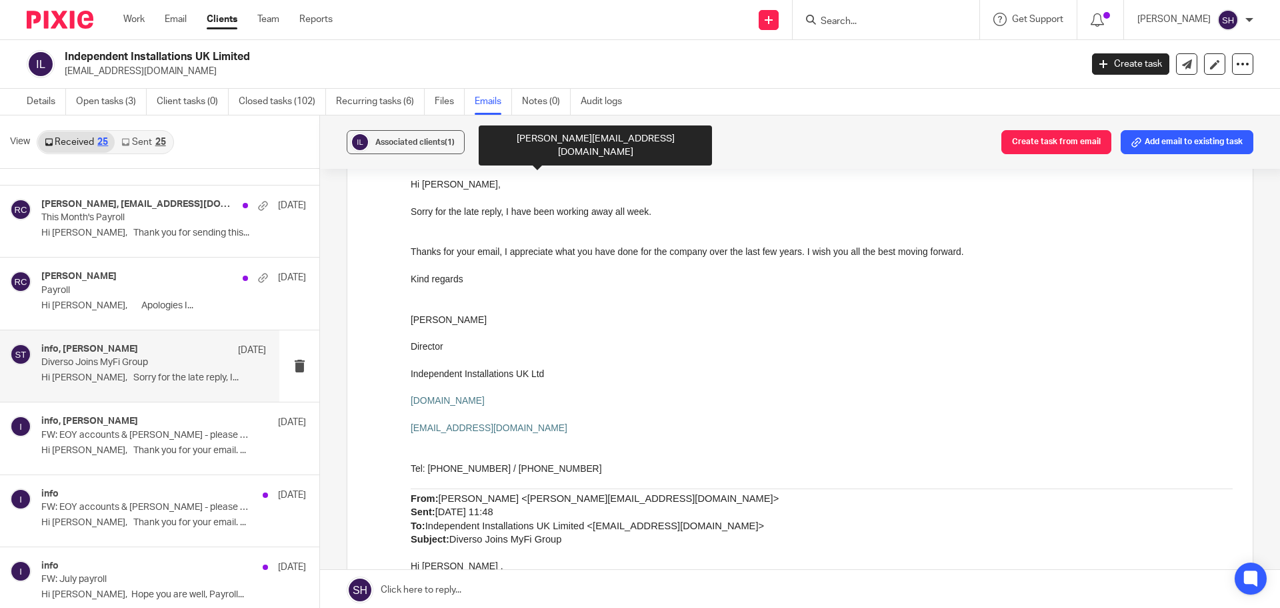
scroll to position [667, 0]
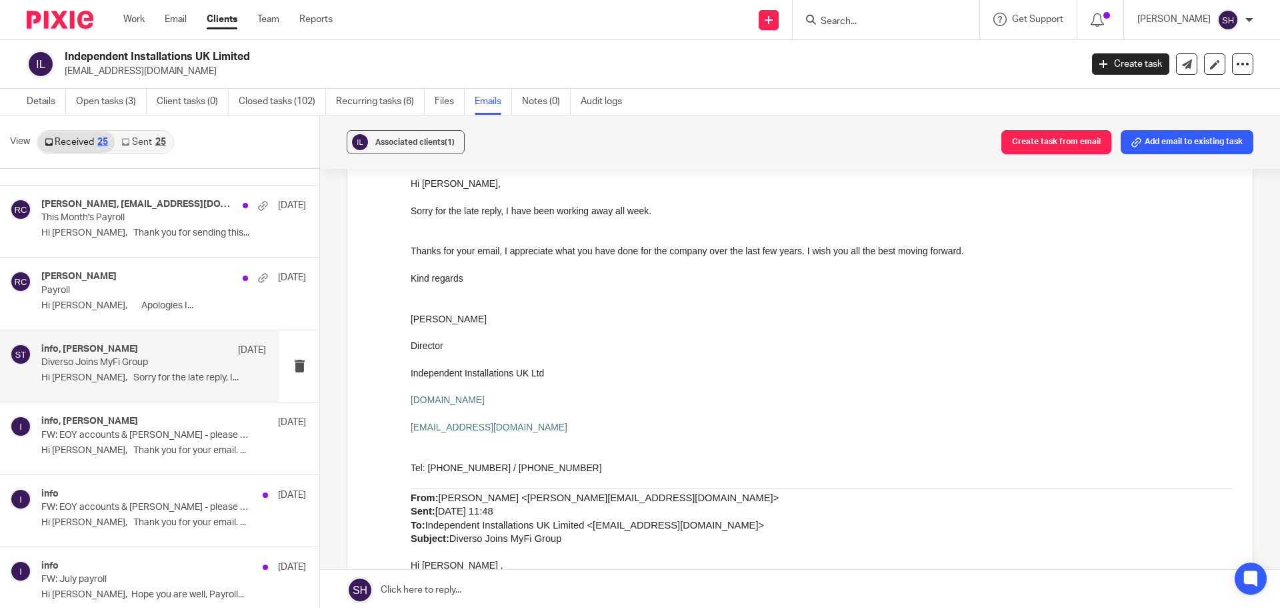
click at [164, 146] on div "25" at bounding box center [160, 141] width 11 height 9
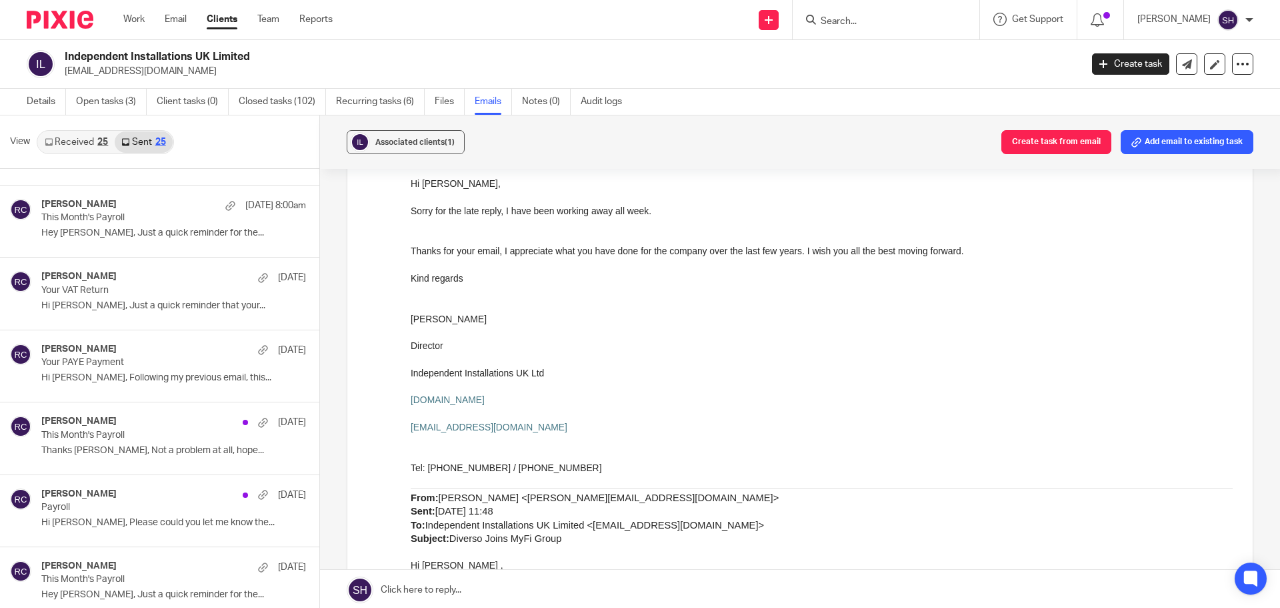
scroll to position [2, 0]
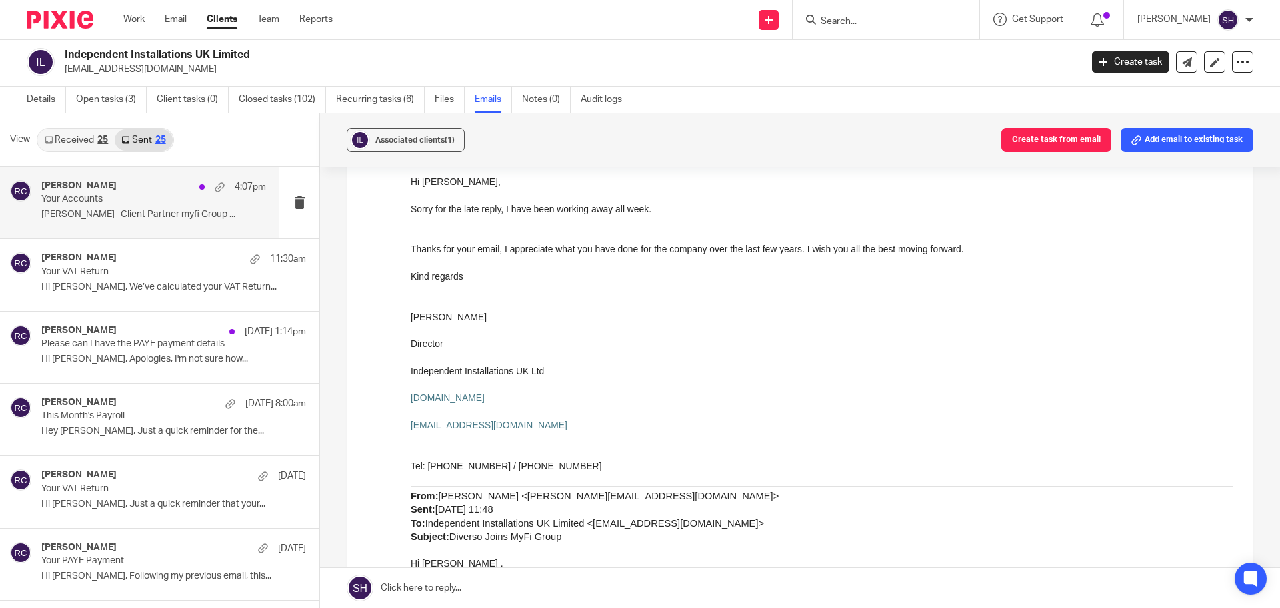
click at [156, 227] on div "Rebecca Cole 4:07pm Your Accounts Becky Cole Client Partner myfi Group ..." at bounding box center [139, 202] width 279 height 71
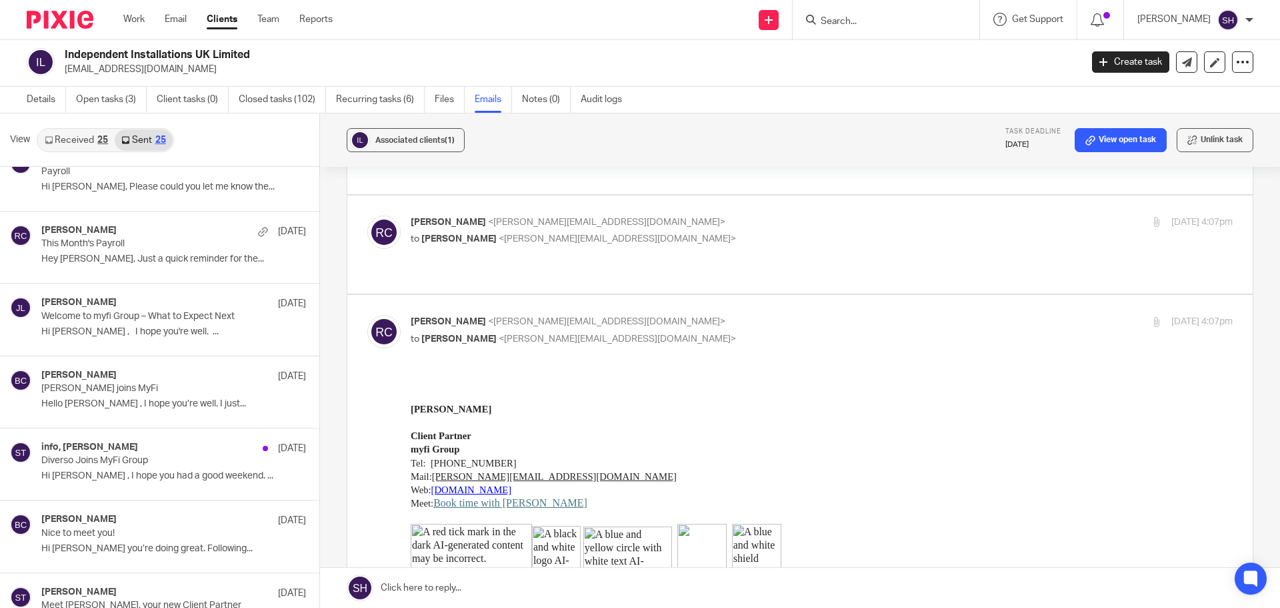
scroll to position [734, 0]
